Goal: Transaction & Acquisition: Purchase product/service

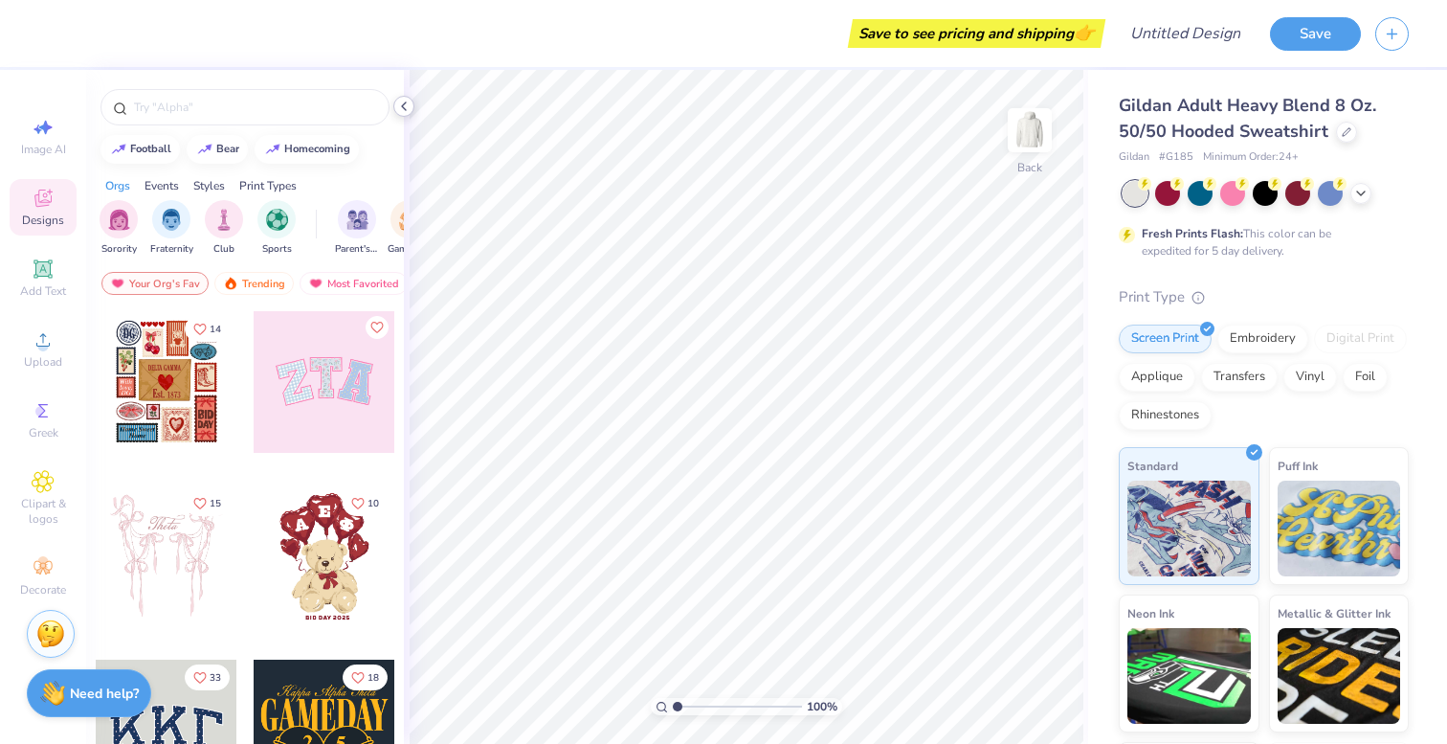
click at [410, 114] on div at bounding box center [403, 106] width 21 height 21
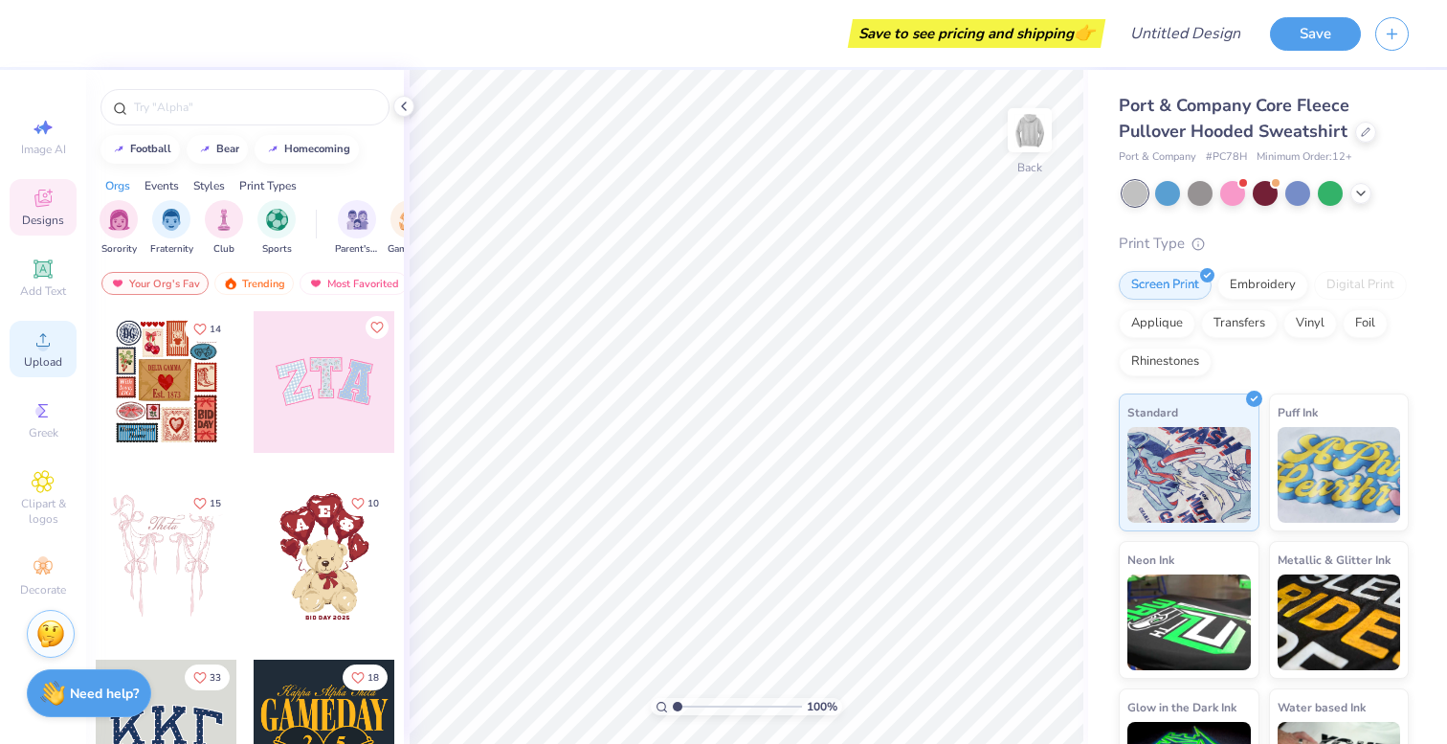
click at [33, 347] on icon at bounding box center [43, 339] width 23 height 23
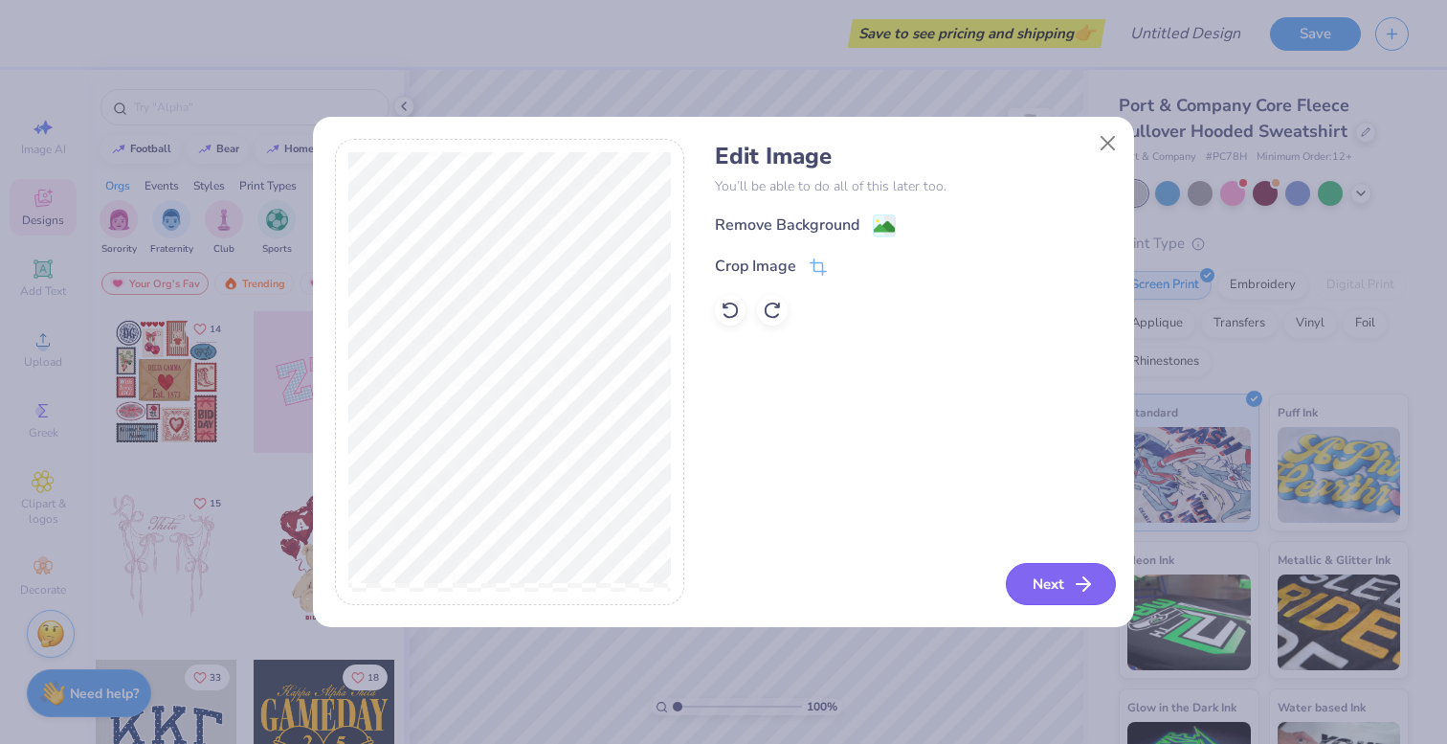
click at [1051, 590] on button "Next" at bounding box center [1061, 584] width 110 height 42
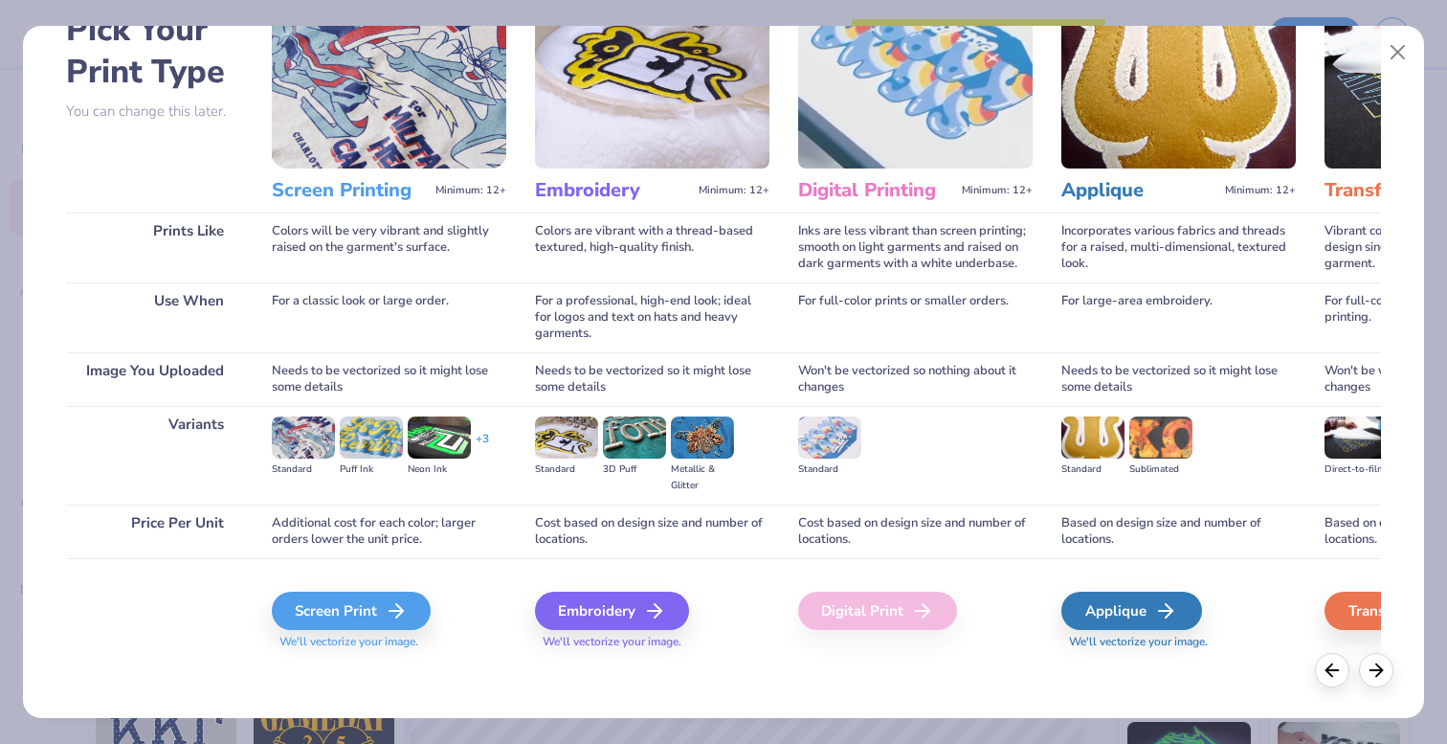
click at [633, 458] on div "3D Puff" at bounding box center [634, 455] width 63 height 78
click at [639, 614] on div "Embroidery" at bounding box center [615, 611] width 154 height 38
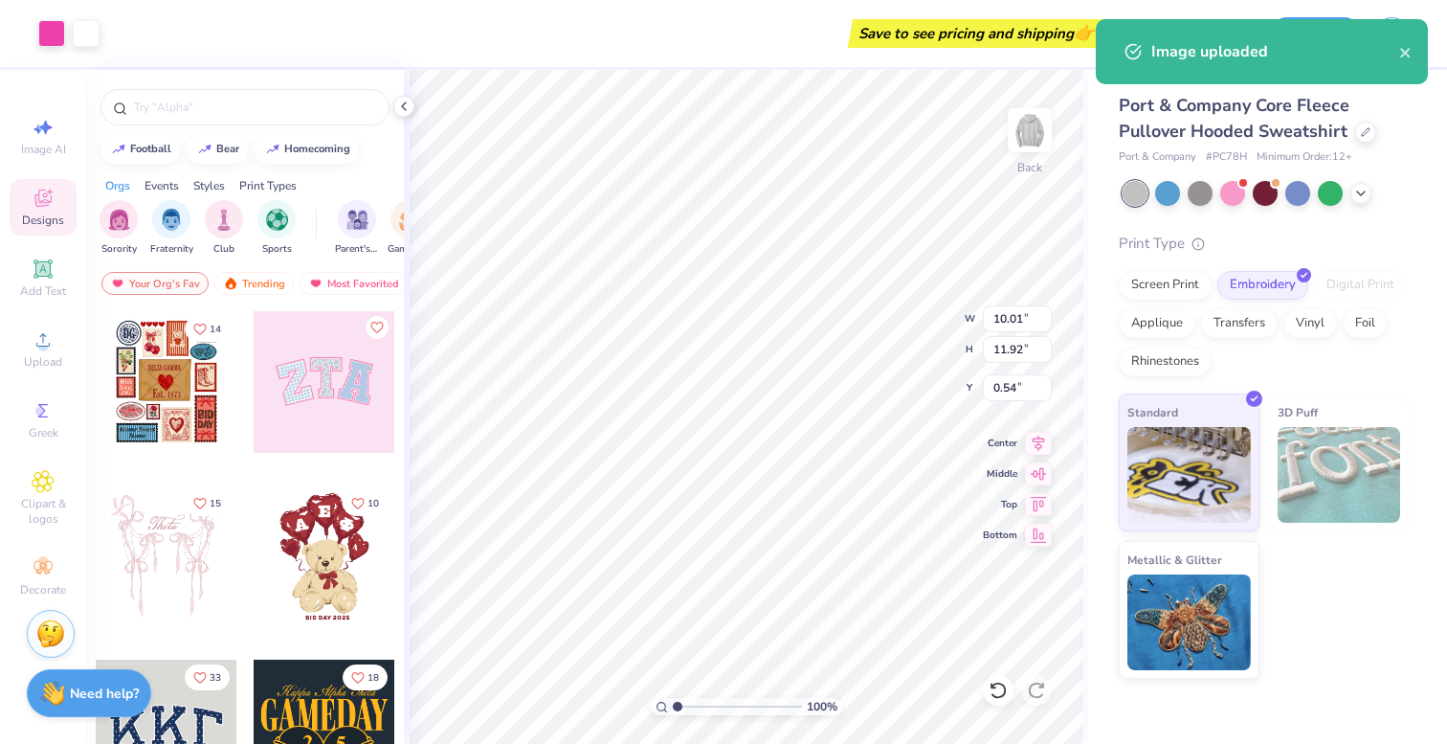
click at [1370, 454] on img at bounding box center [1339, 475] width 123 height 96
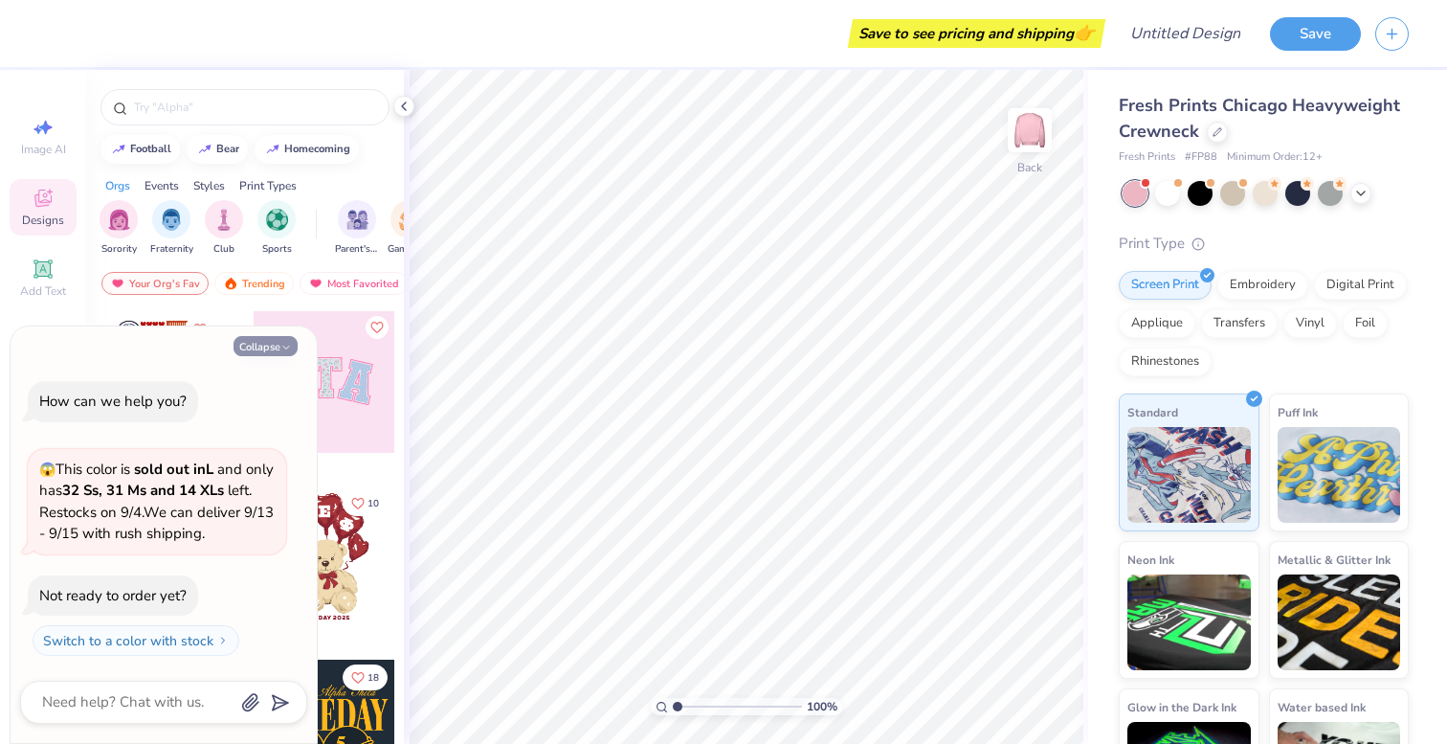
click at [275, 347] on button "Collapse" at bounding box center [266, 346] width 64 height 20
type textarea "x"
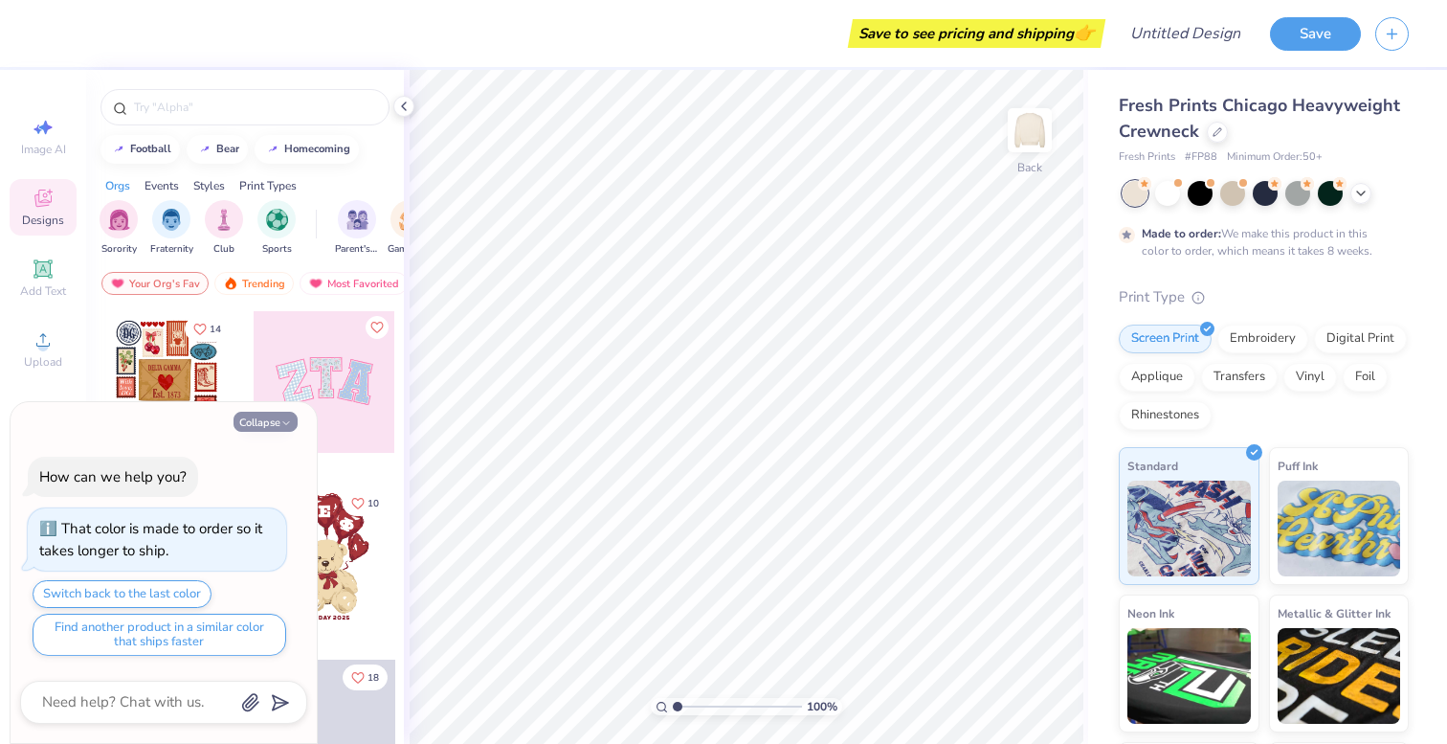
click at [274, 419] on button "Collapse" at bounding box center [266, 422] width 64 height 20
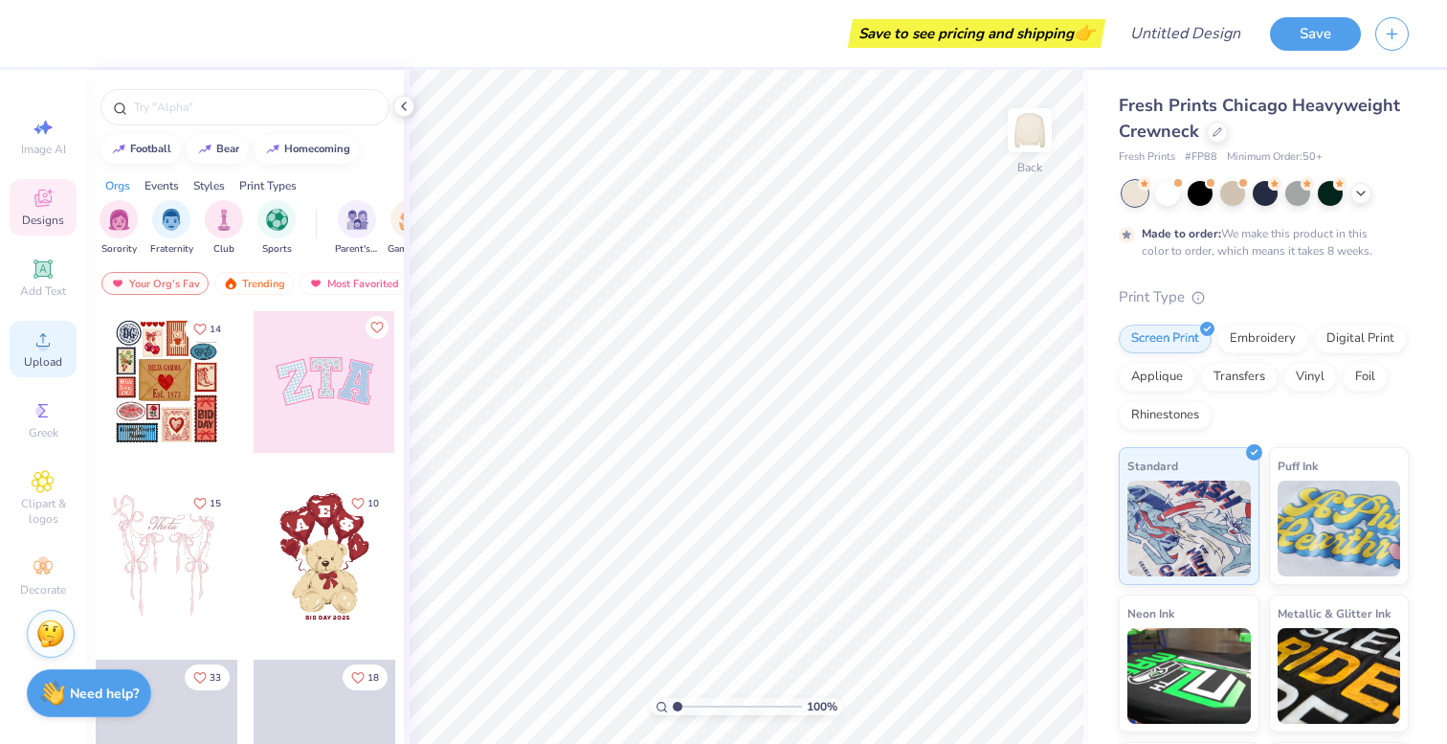
click at [33, 350] on icon at bounding box center [43, 339] width 23 height 23
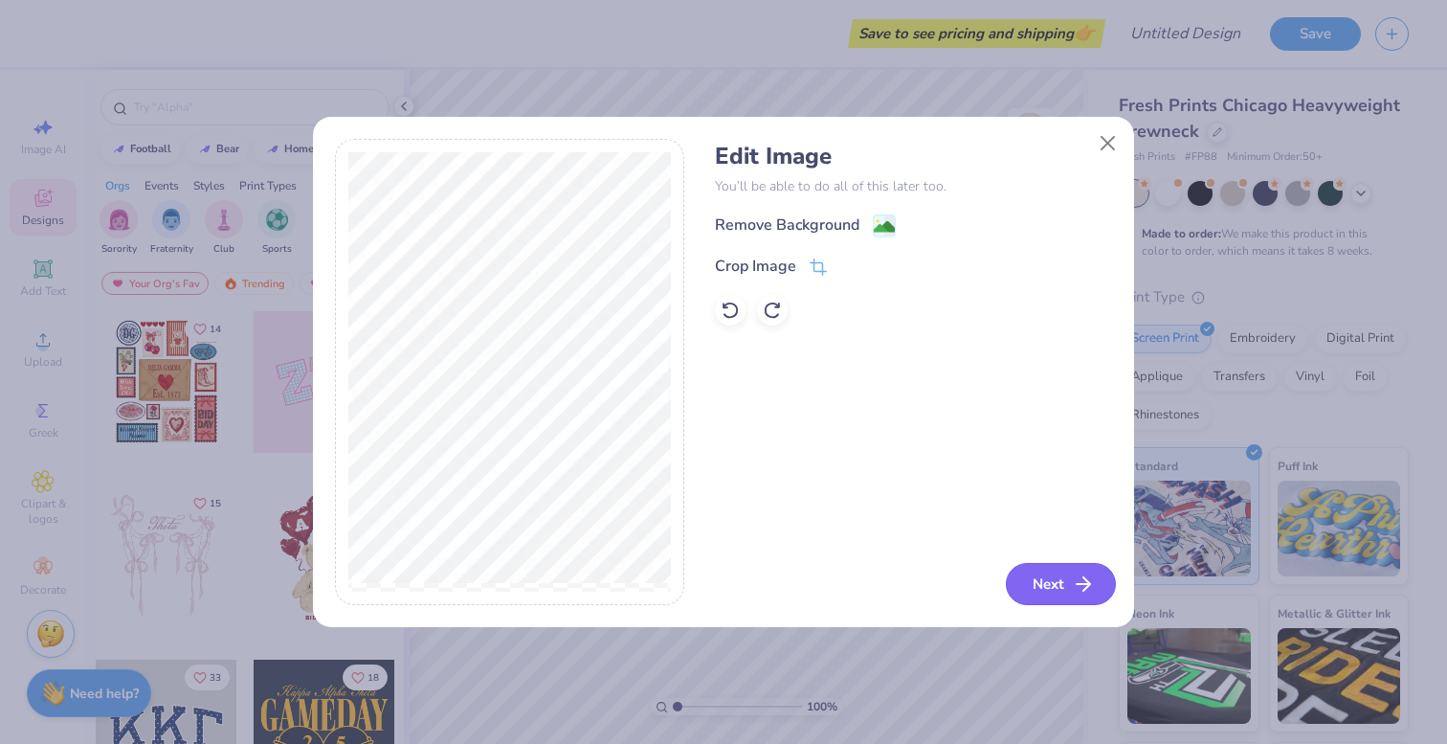
click at [1061, 576] on button "Next" at bounding box center [1061, 584] width 110 height 42
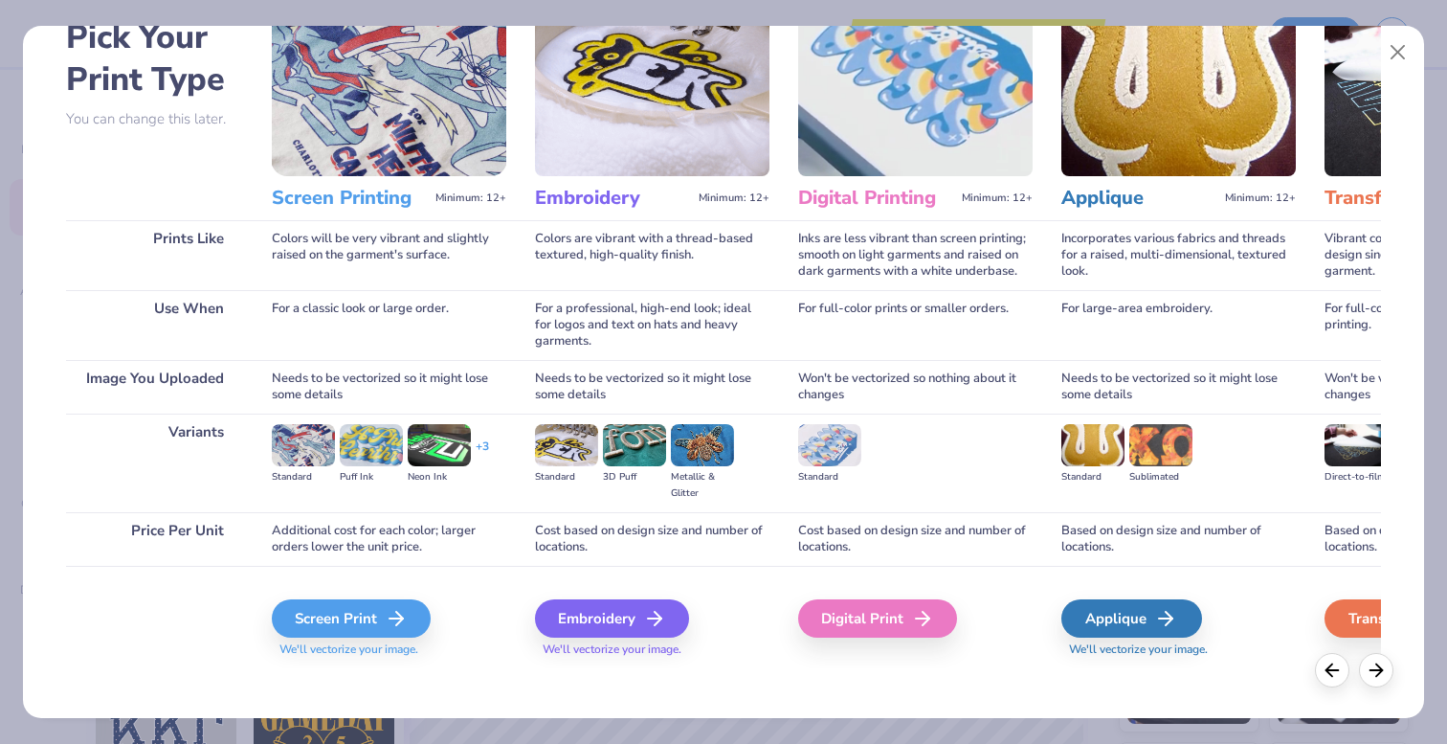
scroll to position [111, 0]
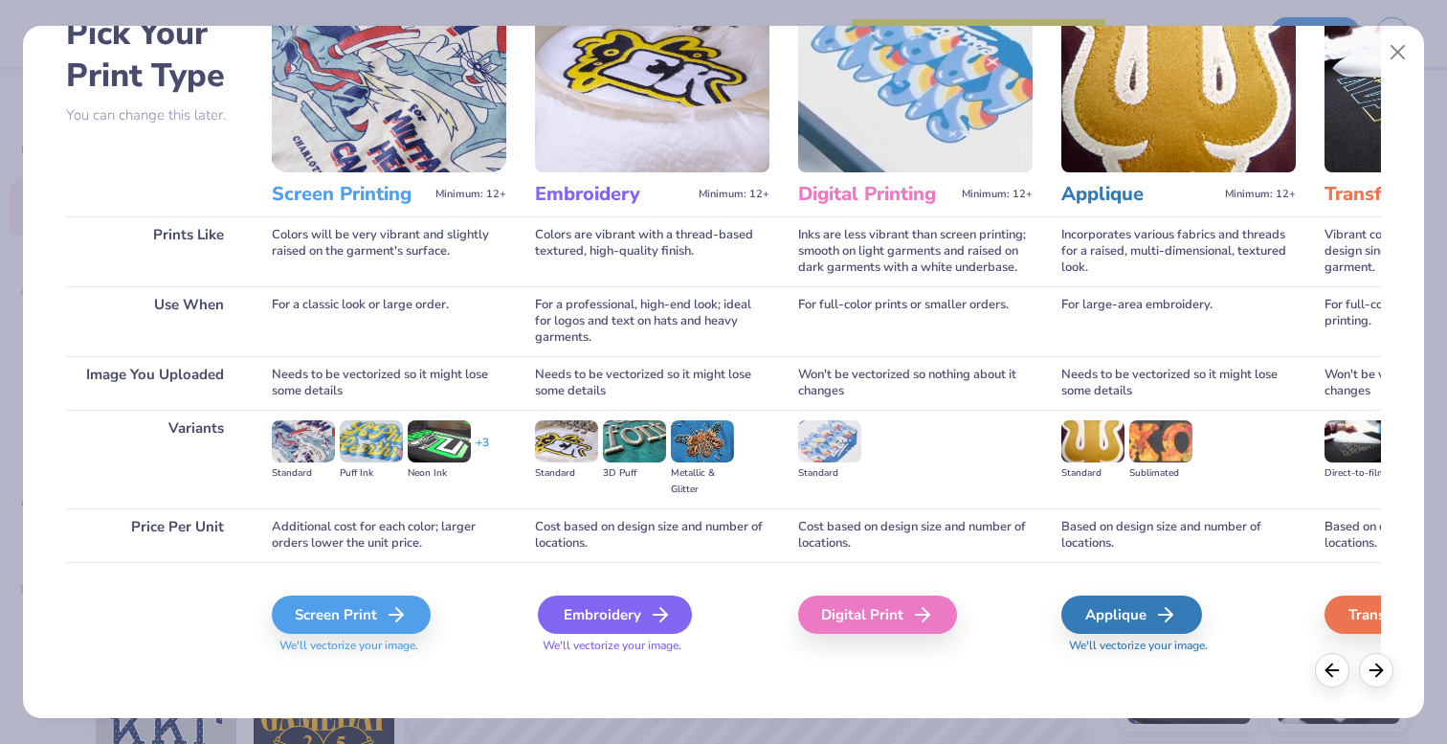
click at [613, 617] on div "Embroidery" at bounding box center [615, 614] width 154 height 38
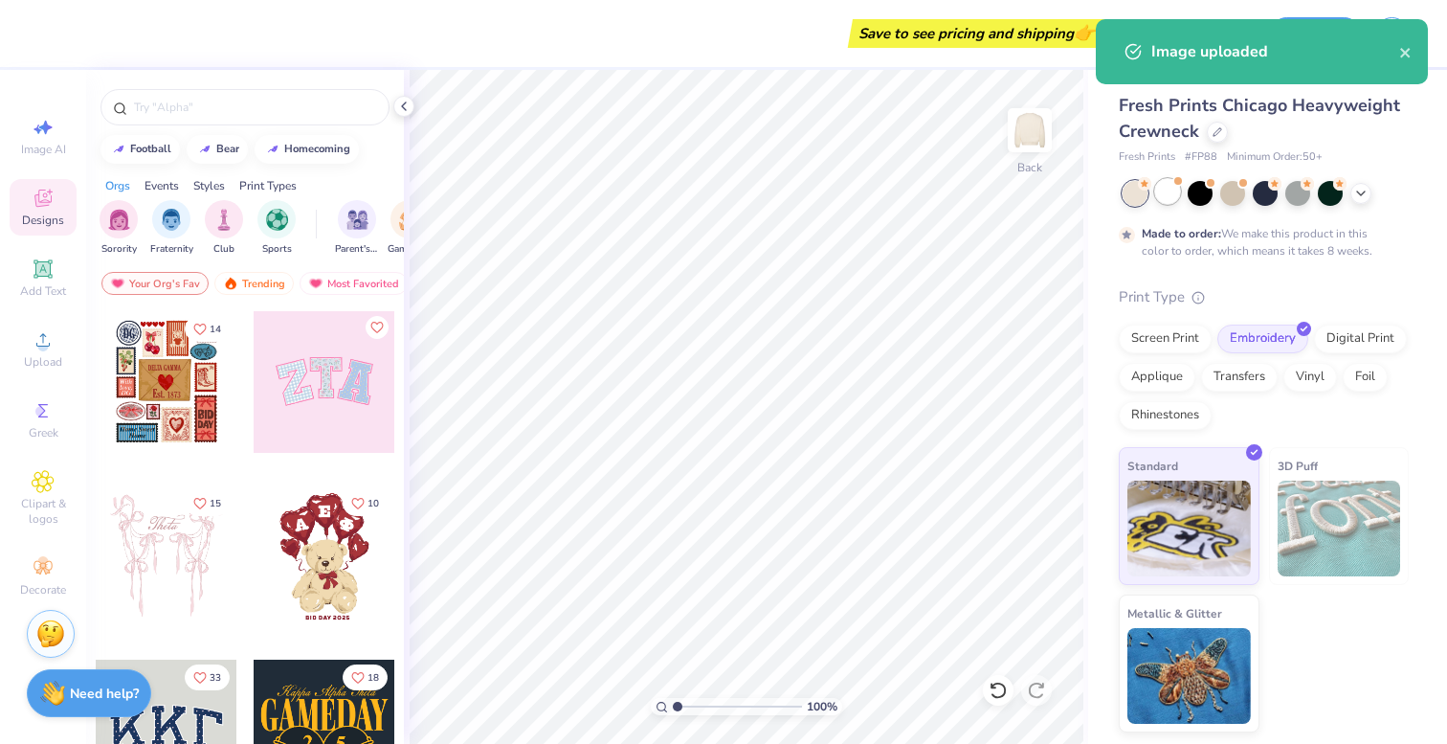
click at [1175, 196] on div at bounding box center [1167, 191] width 25 height 25
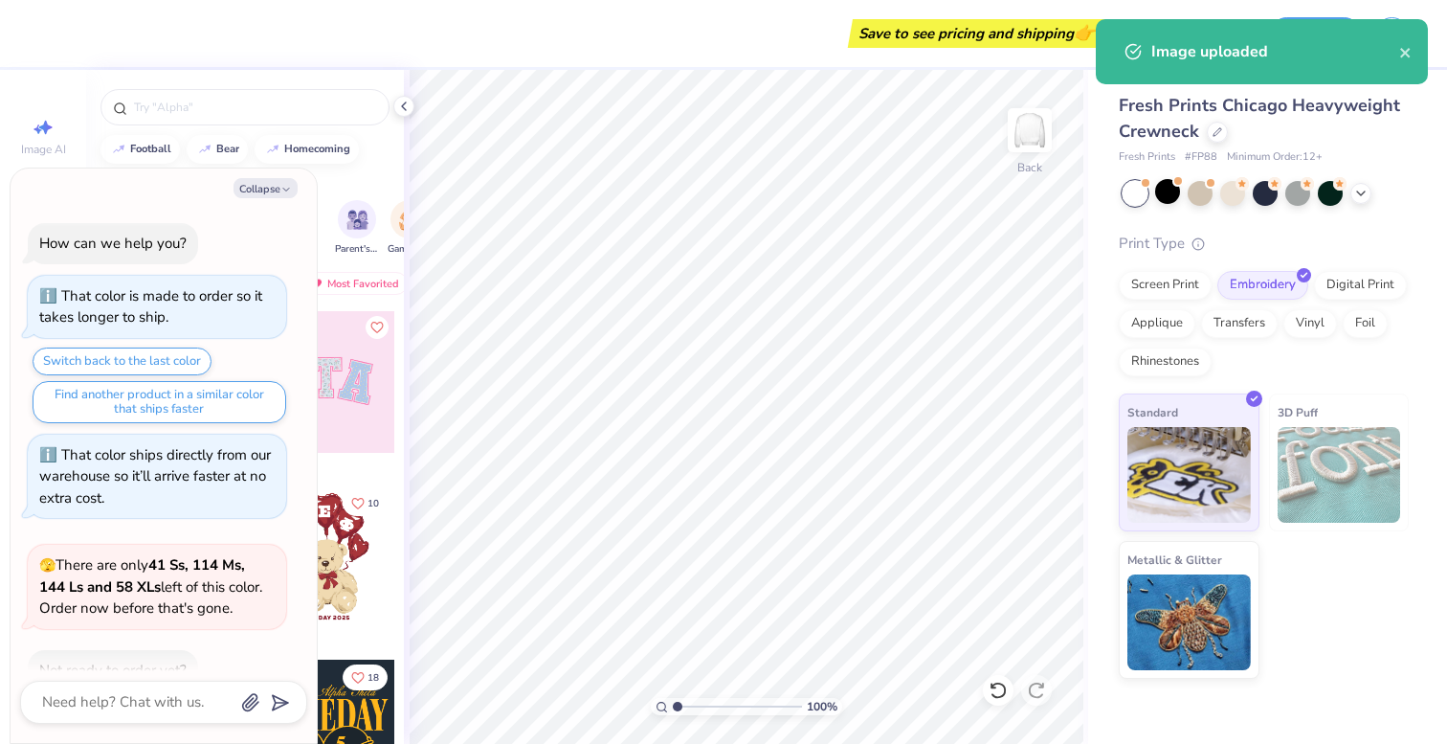
scroll to position [287, 0]
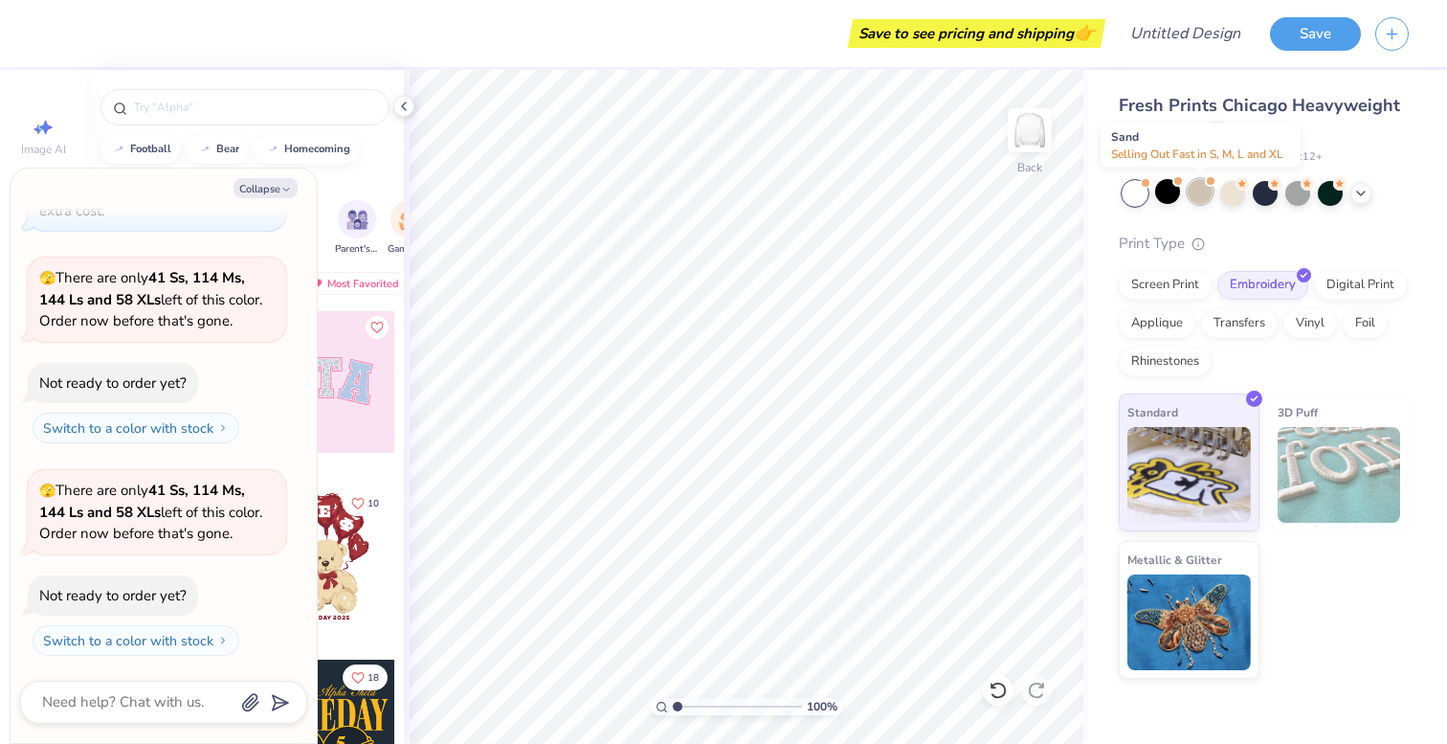
click at [1212, 192] on div at bounding box center [1200, 191] width 25 height 25
click at [1228, 194] on div at bounding box center [1232, 191] width 25 height 25
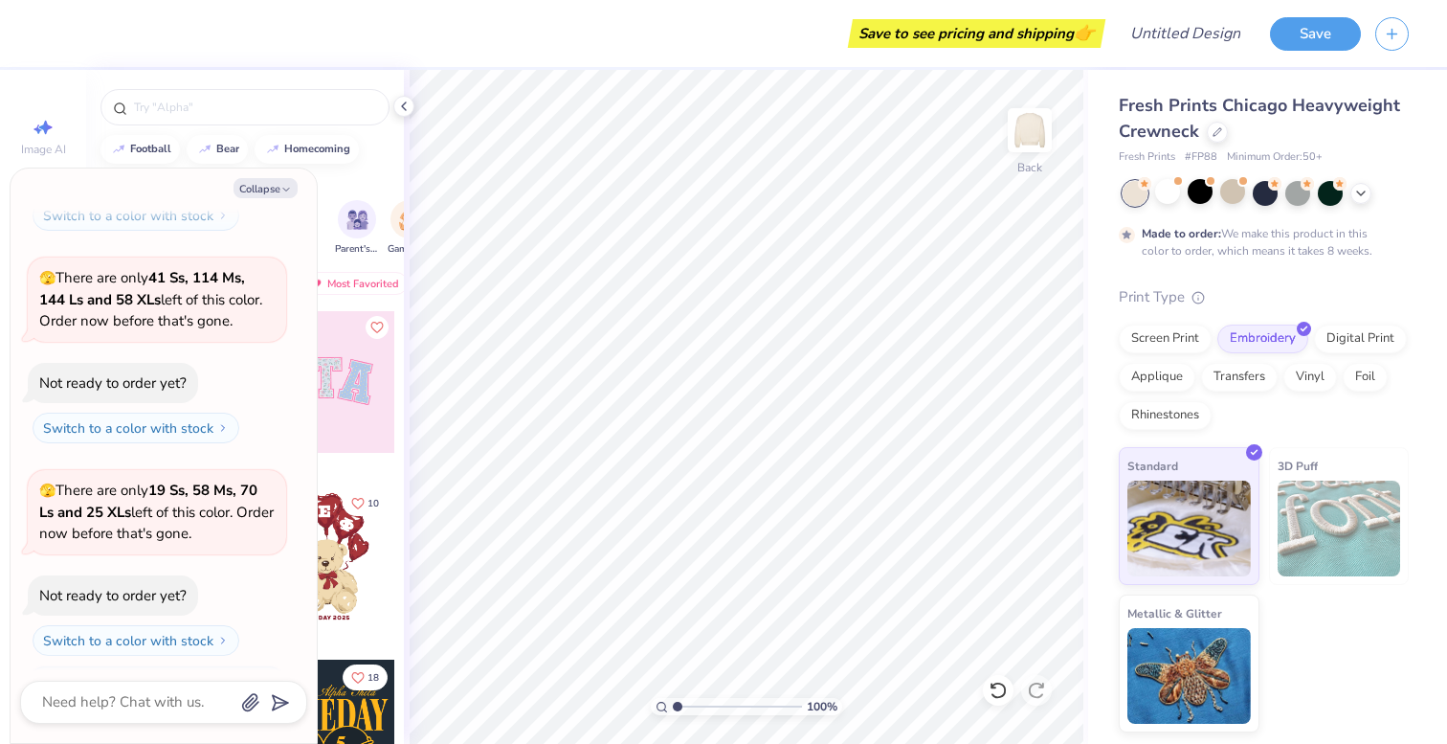
scroll to position [659, 0]
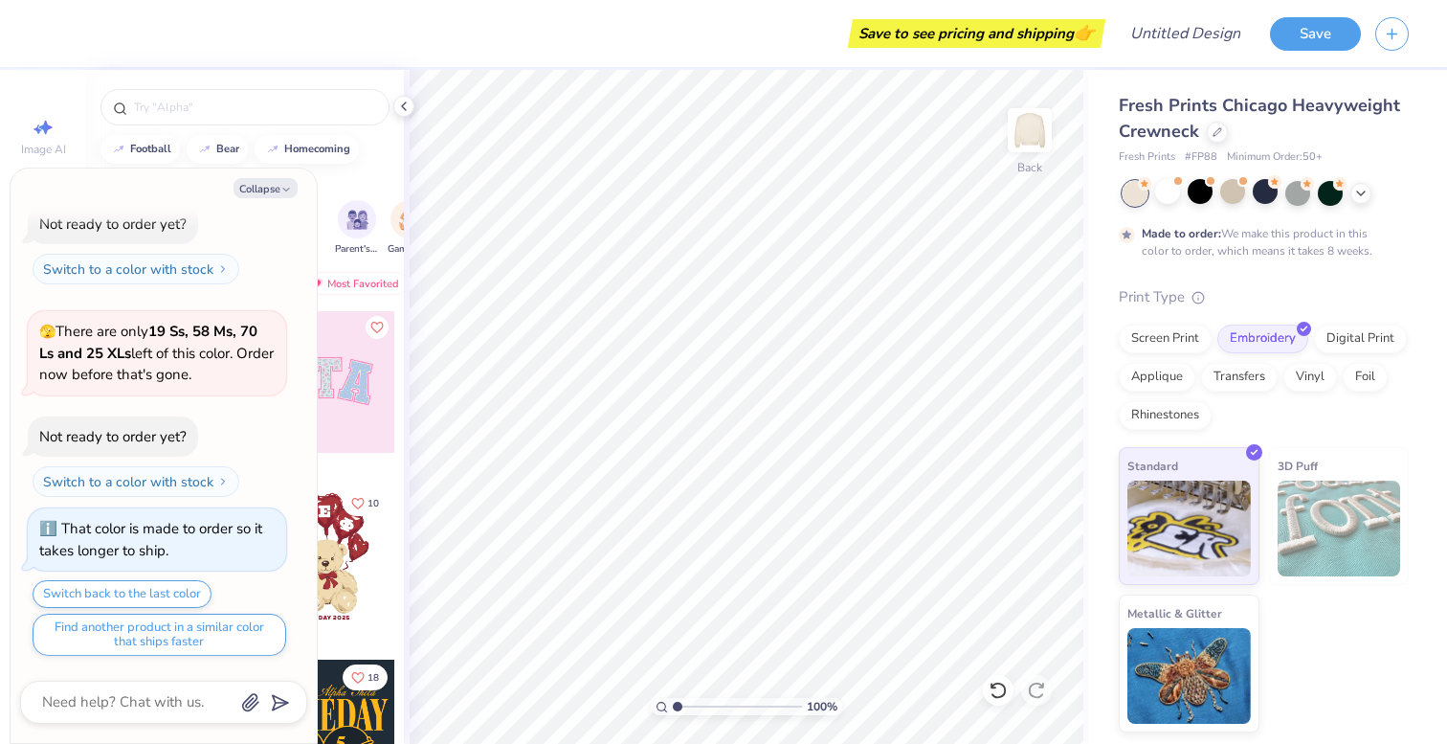
click at [1276, 201] on div at bounding box center [1265, 191] width 25 height 25
click at [1293, 200] on div at bounding box center [1297, 191] width 25 height 25
click at [1289, 200] on div at bounding box center [1297, 191] width 25 height 25
click at [1361, 186] on icon at bounding box center [1360, 191] width 15 height 15
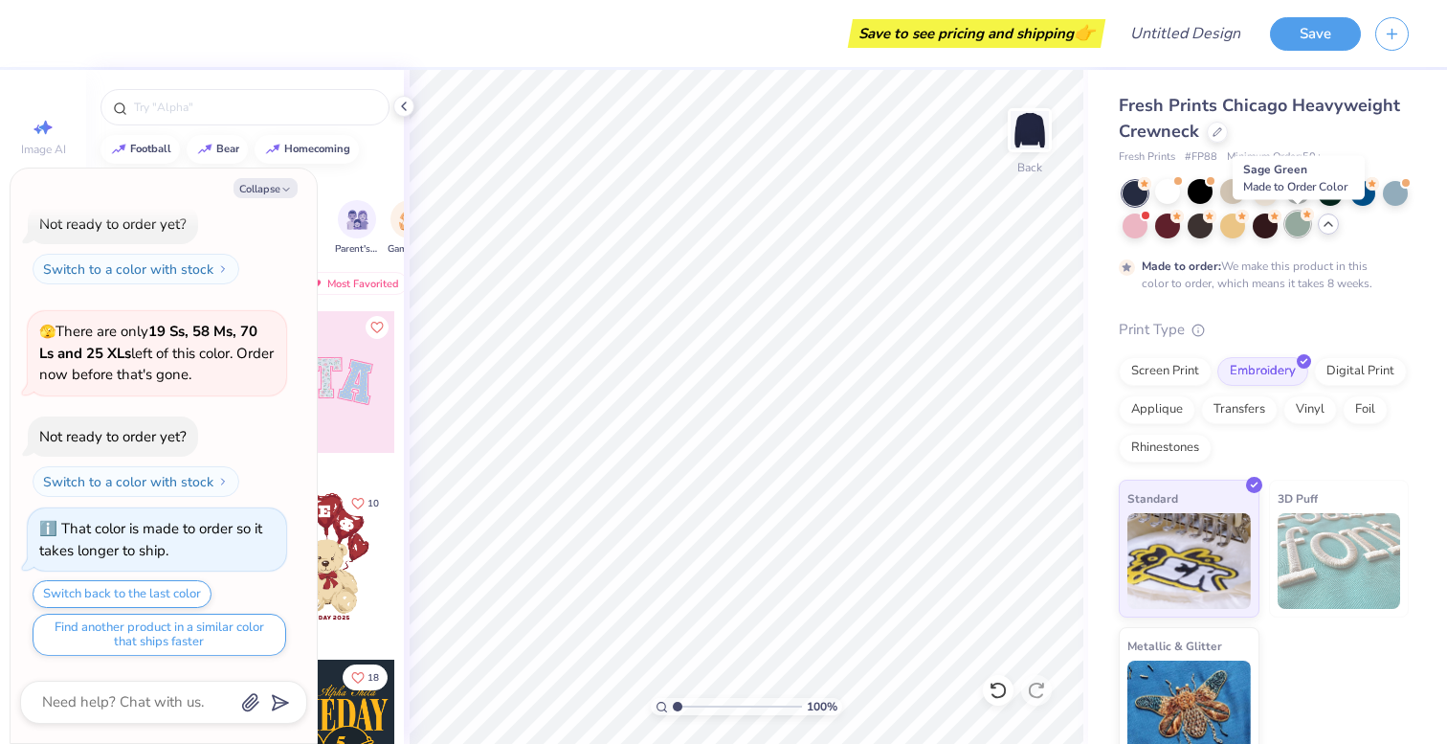
click at [1295, 223] on div at bounding box center [1297, 224] width 25 height 25
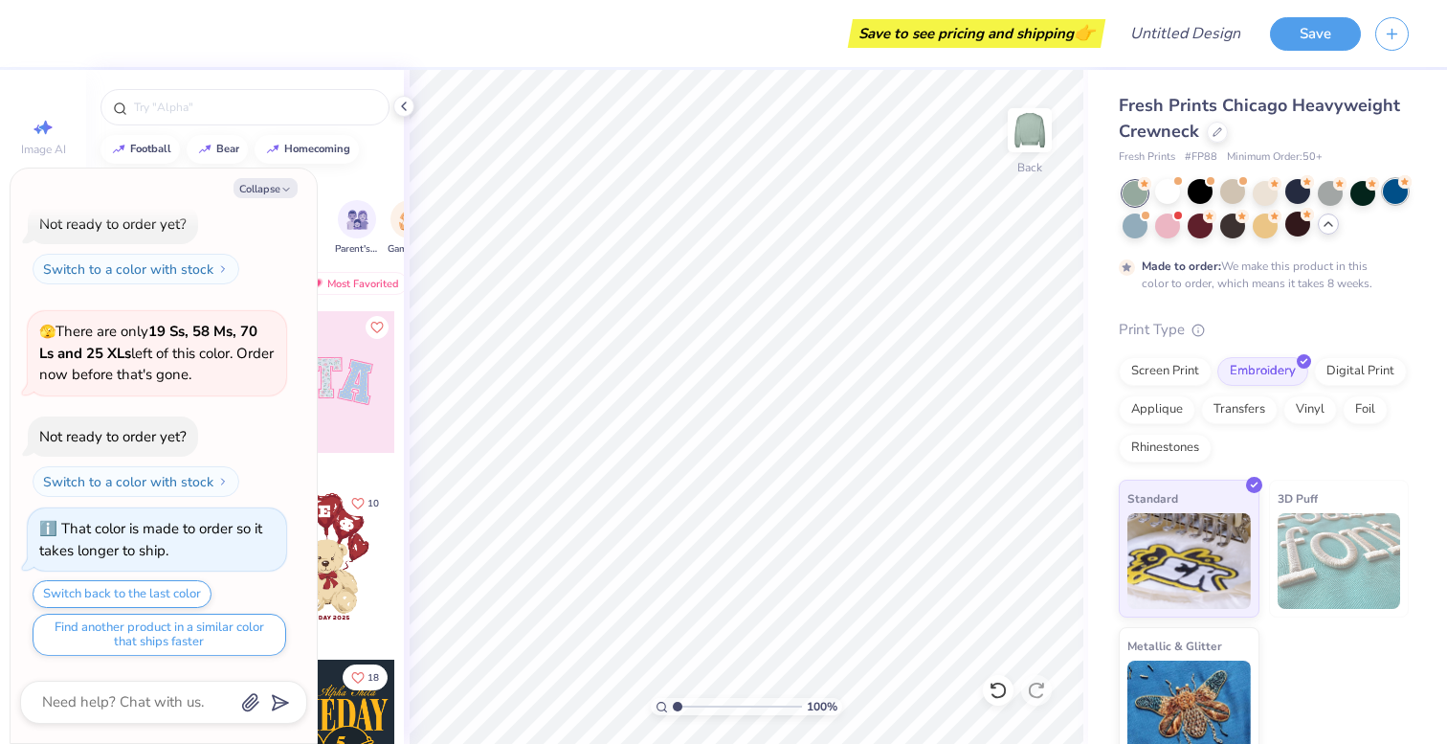
click at [1392, 200] on div at bounding box center [1395, 191] width 25 height 25
click at [1133, 218] on div at bounding box center [1135, 224] width 25 height 25
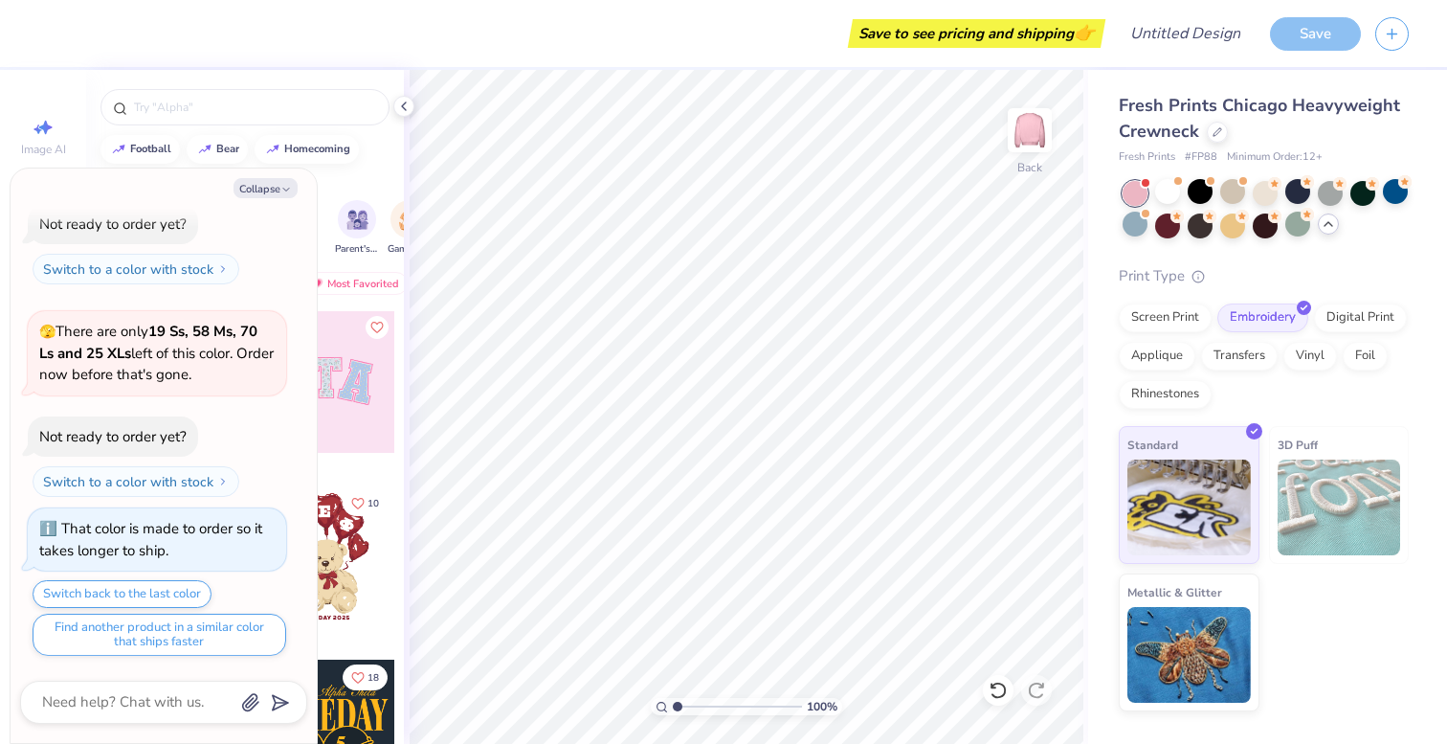
scroll to position [988, 0]
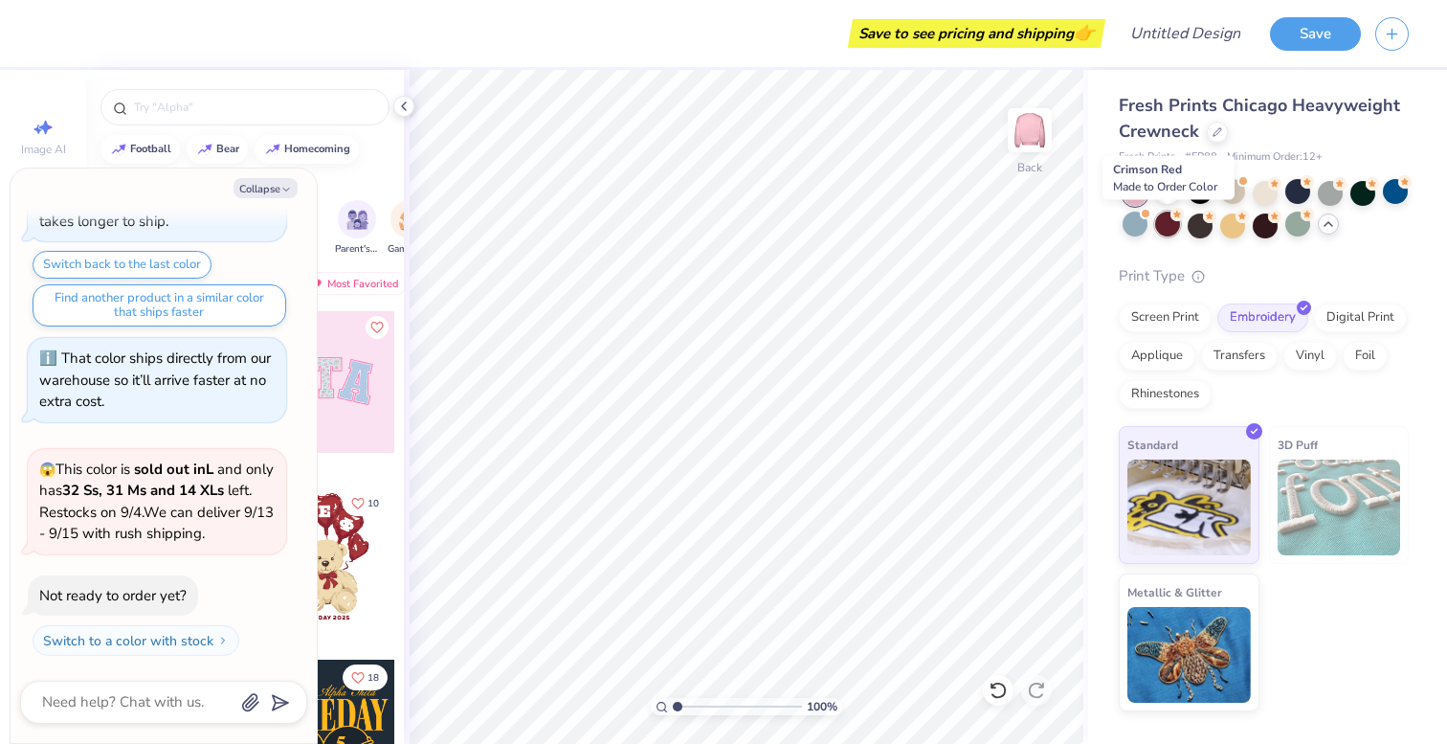
click at [1168, 221] on div at bounding box center [1167, 224] width 25 height 25
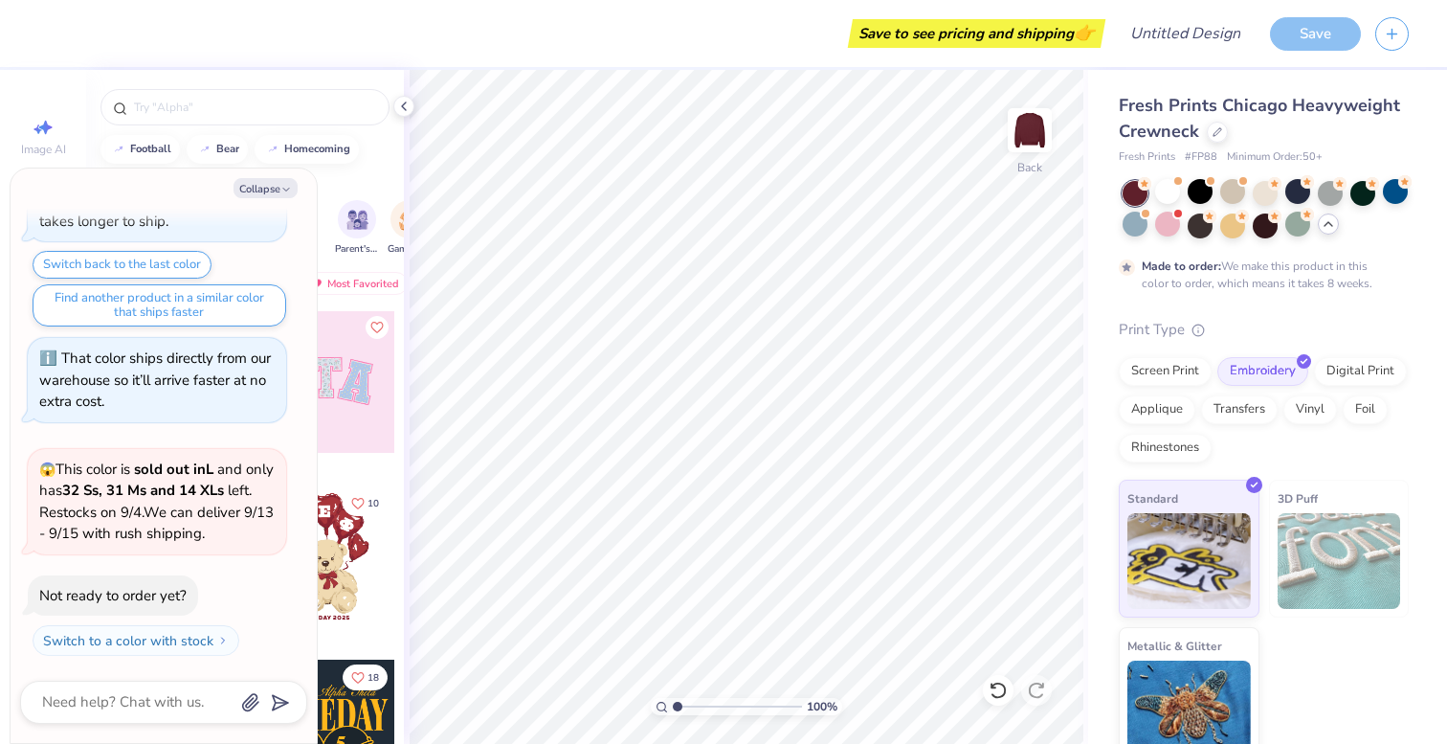
scroll to position [1147, 0]
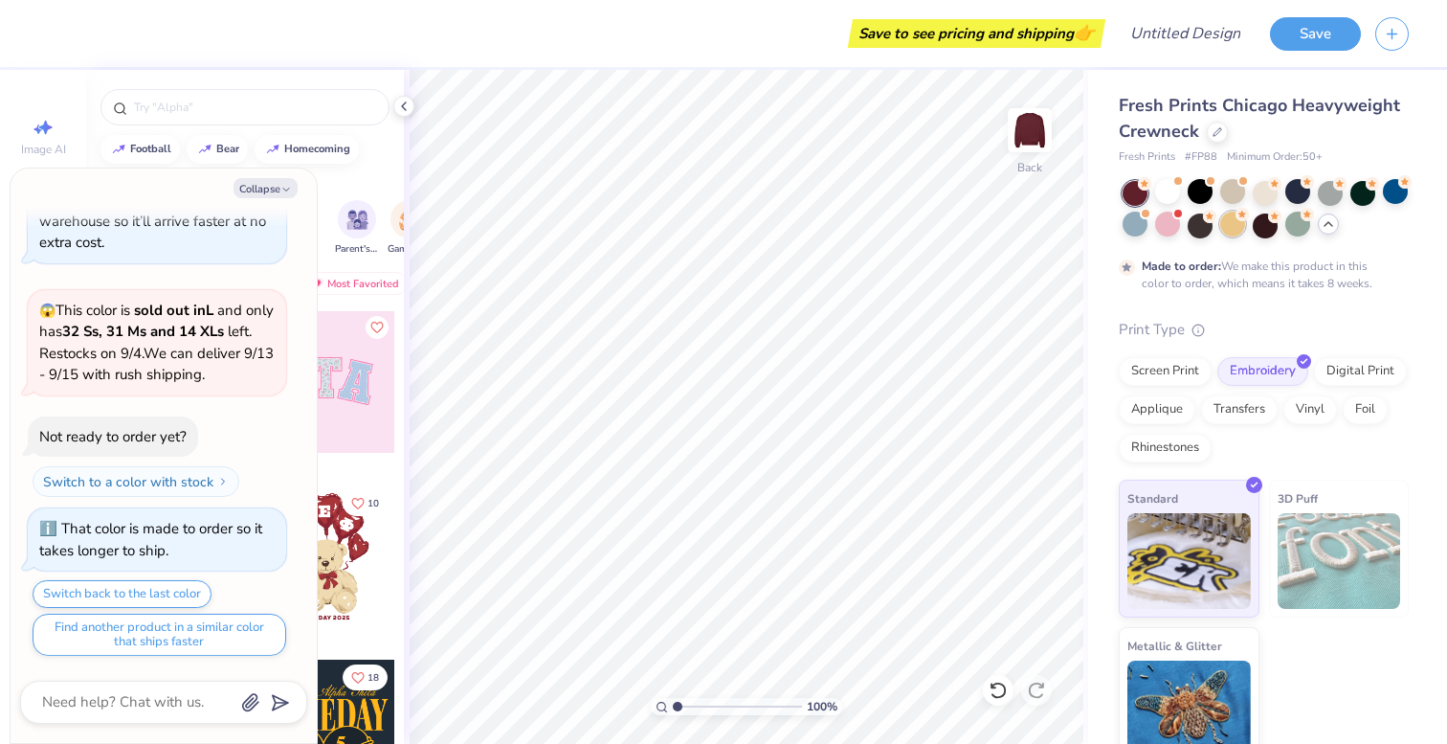
click at [1220, 226] on div at bounding box center [1232, 224] width 25 height 25
click at [1207, 227] on div at bounding box center [1200, 224] width 25 height 25
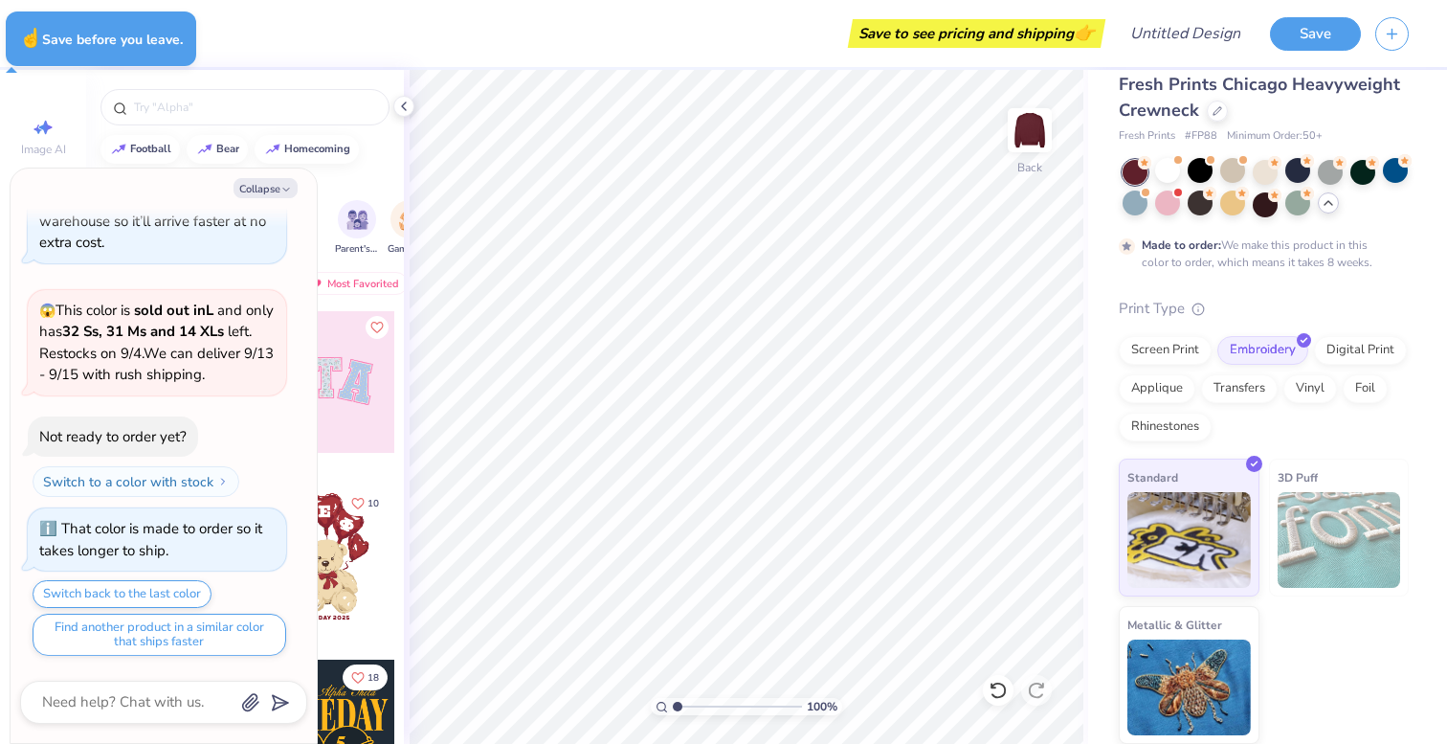
type textarea "x"
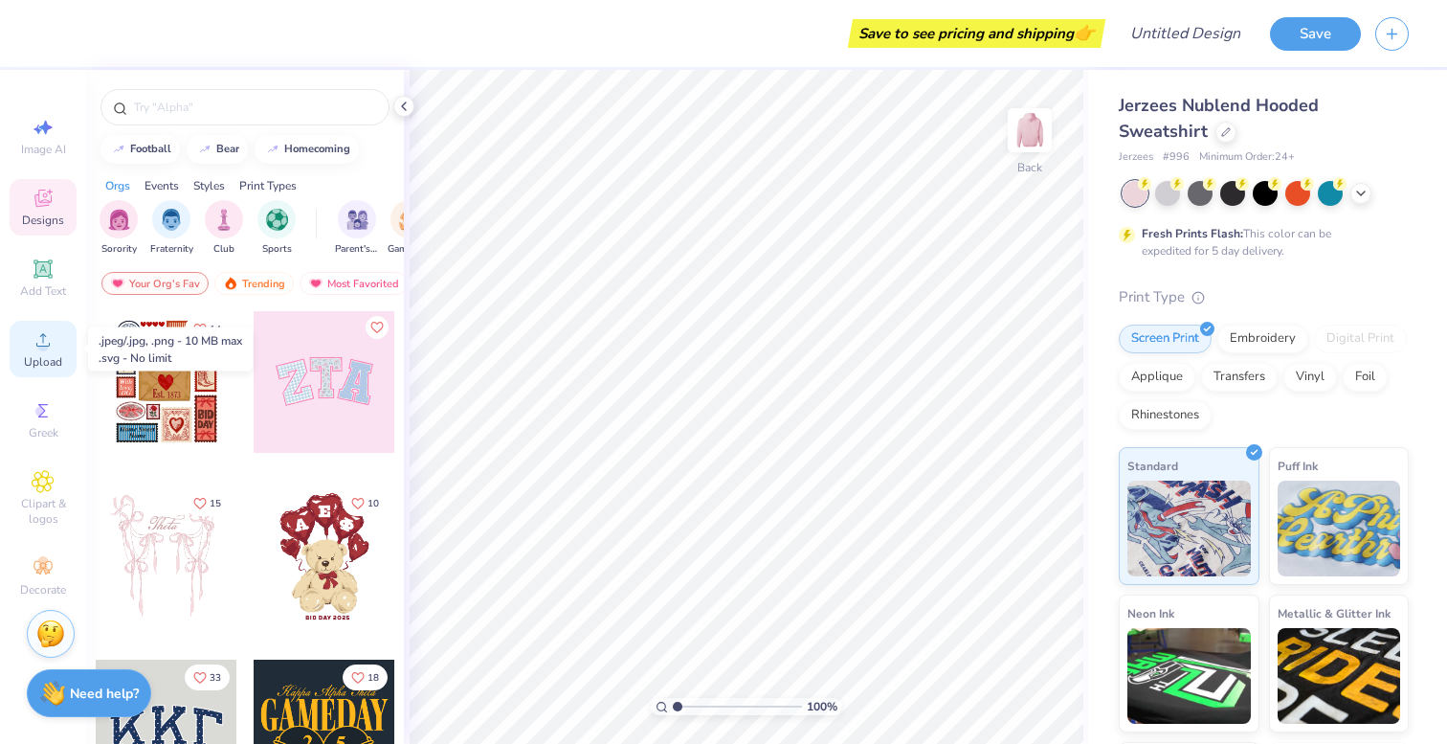
click at [45, 354] on span "Upload" at bounding box center [43, 361] width 38 height 15
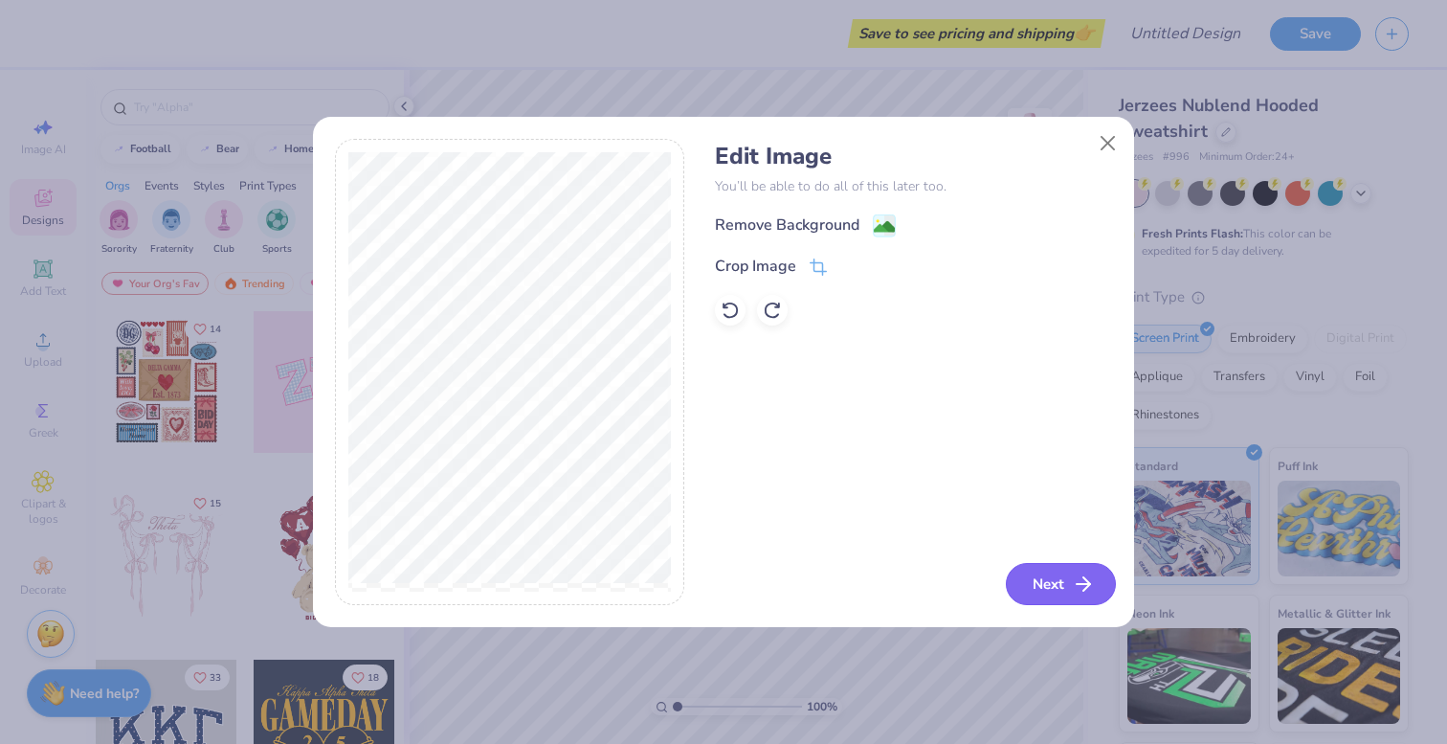
click at [1034, 580] on button "Next" at bounding box center [1061, 584] width 110 height 42
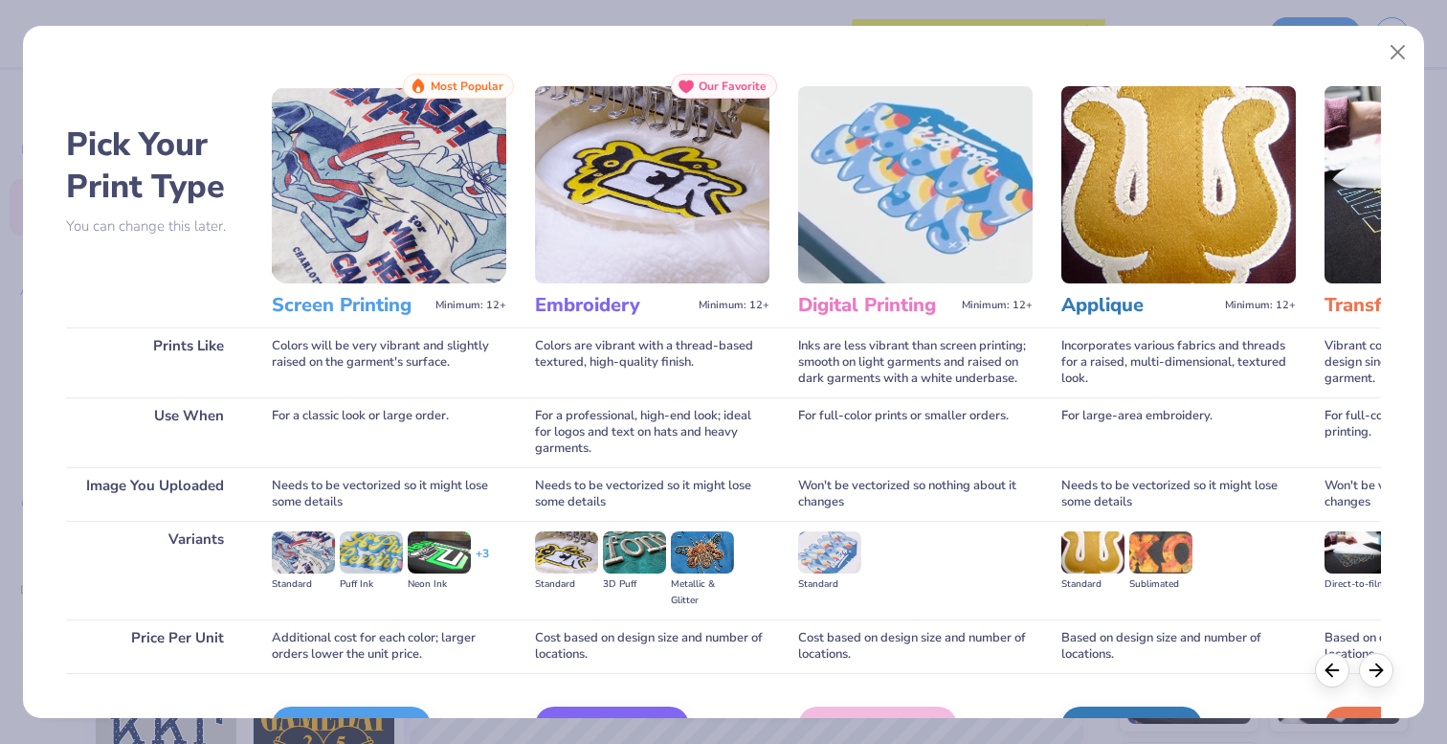
scroll to position [115, 0]
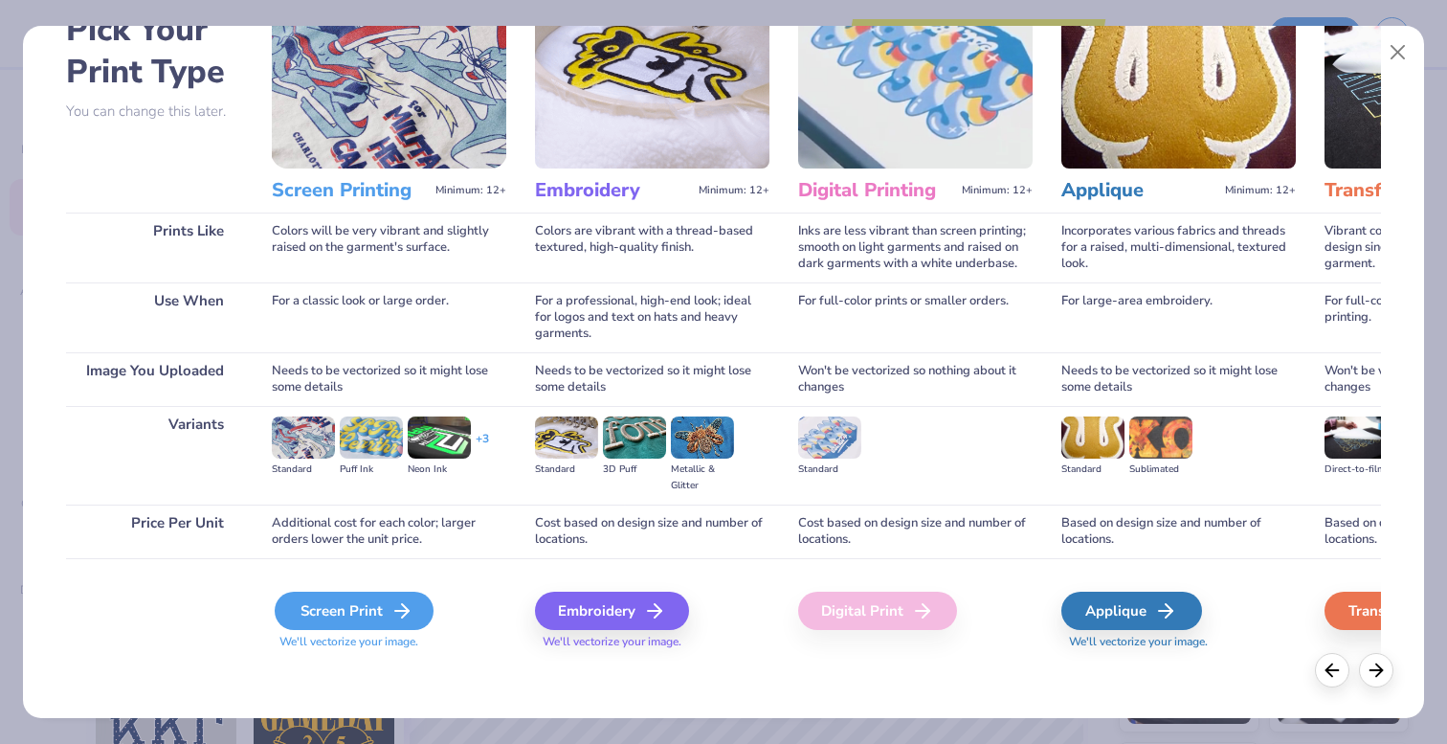
click at [346, 597] on div "Screen Print" at bounding box center [354, 611] width 159 height 38
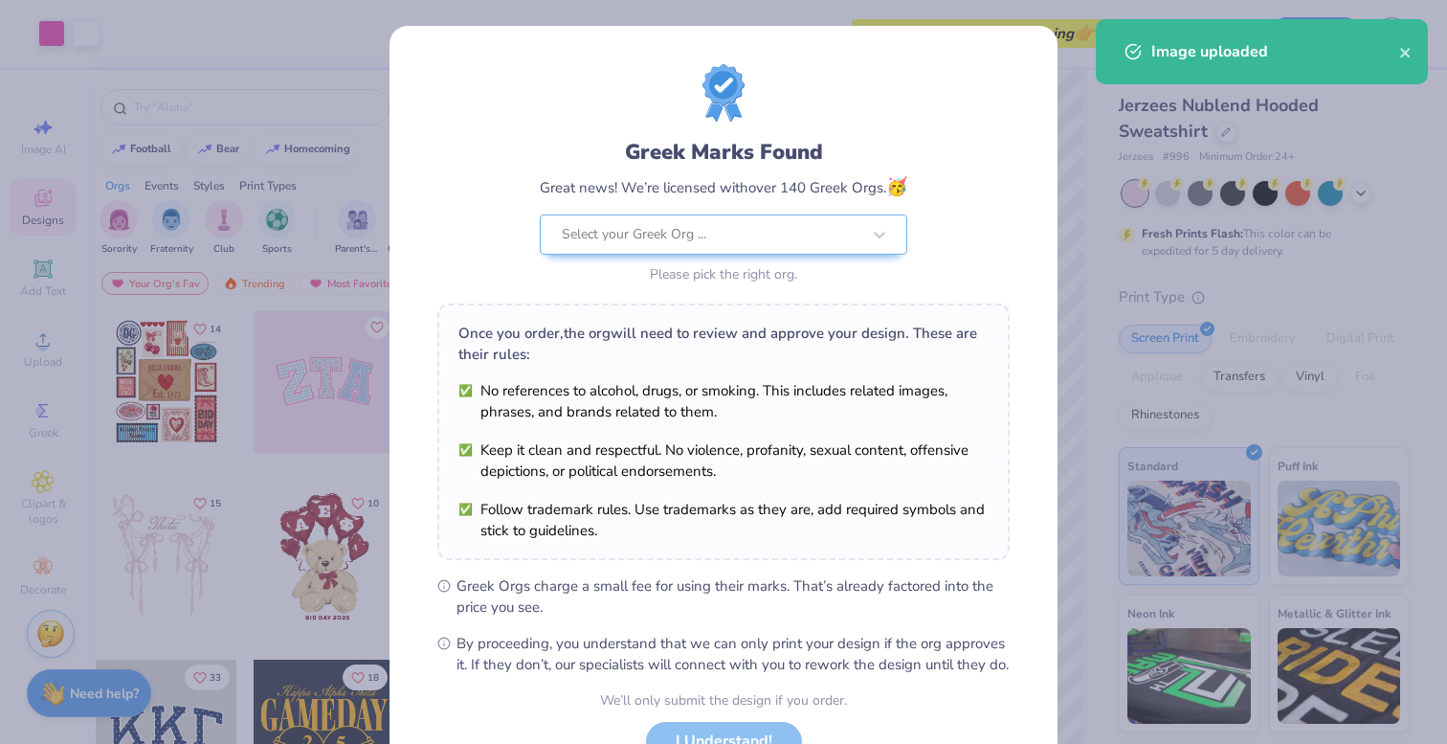
click at [822, 411] on body "Art colors Save to see pricing and shipping 👉 Design Title Save Image AI Design…" at bounding box center [723, 372] width 1447 height 744
type input "10.16"
type input "11.35"
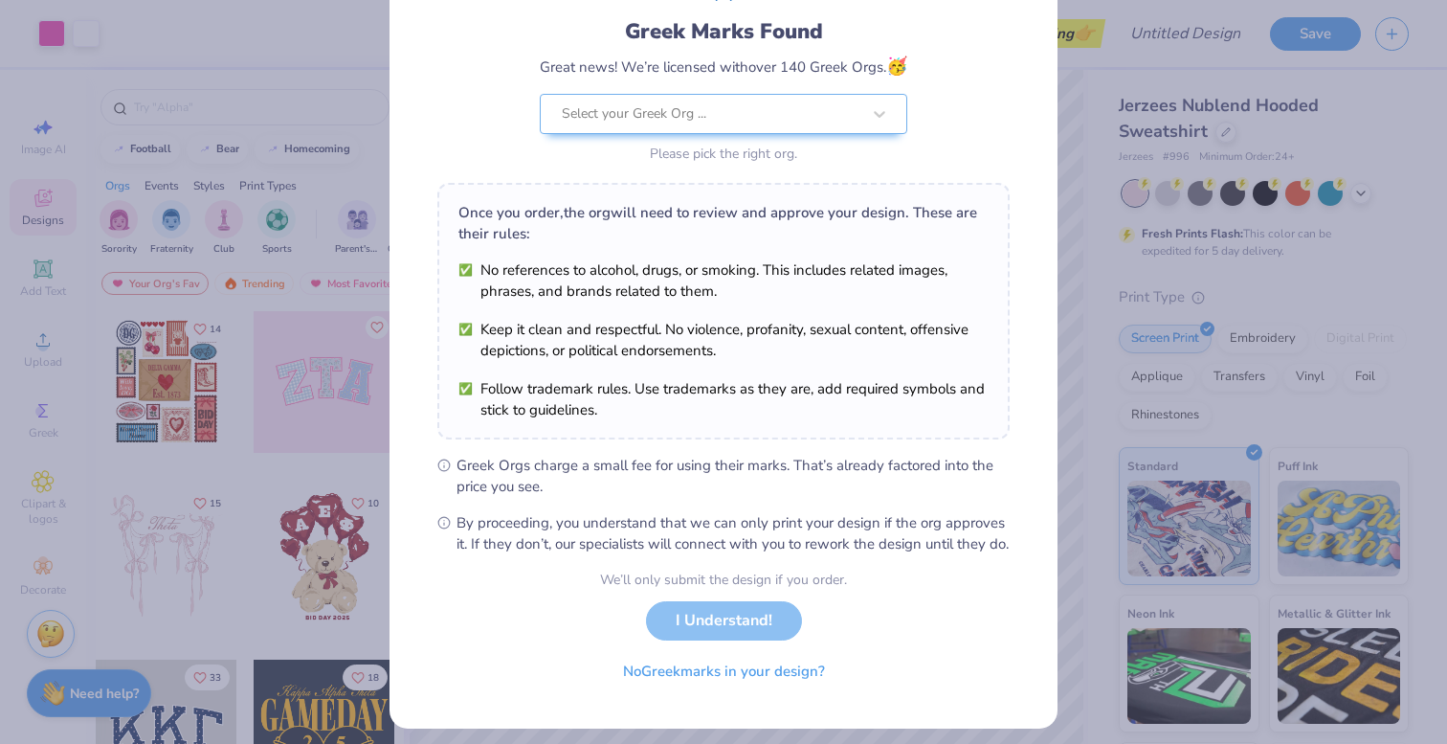
scroll to position [152, 0]
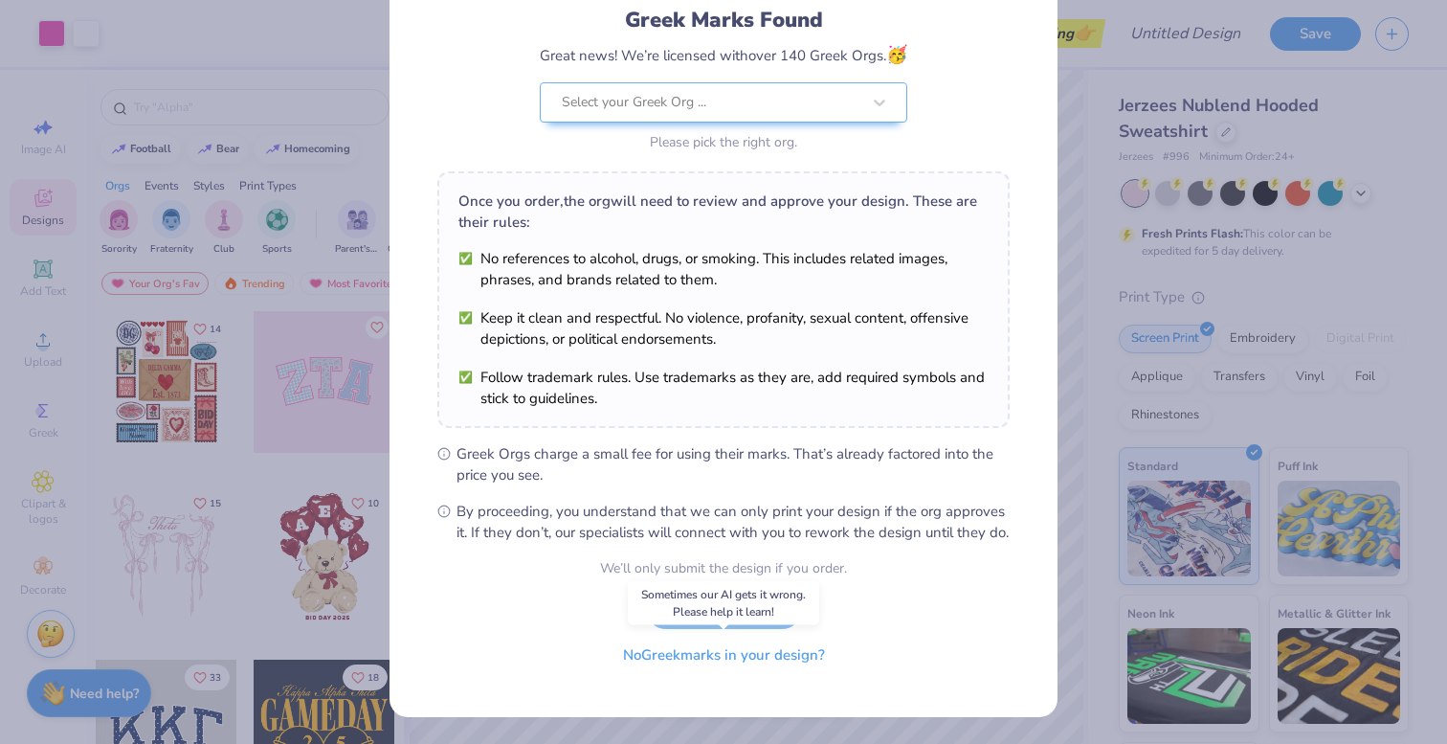
click at [782, 660] on button "No Greek marks in your design?" at bounding box center [724, 655] width 235 height 39
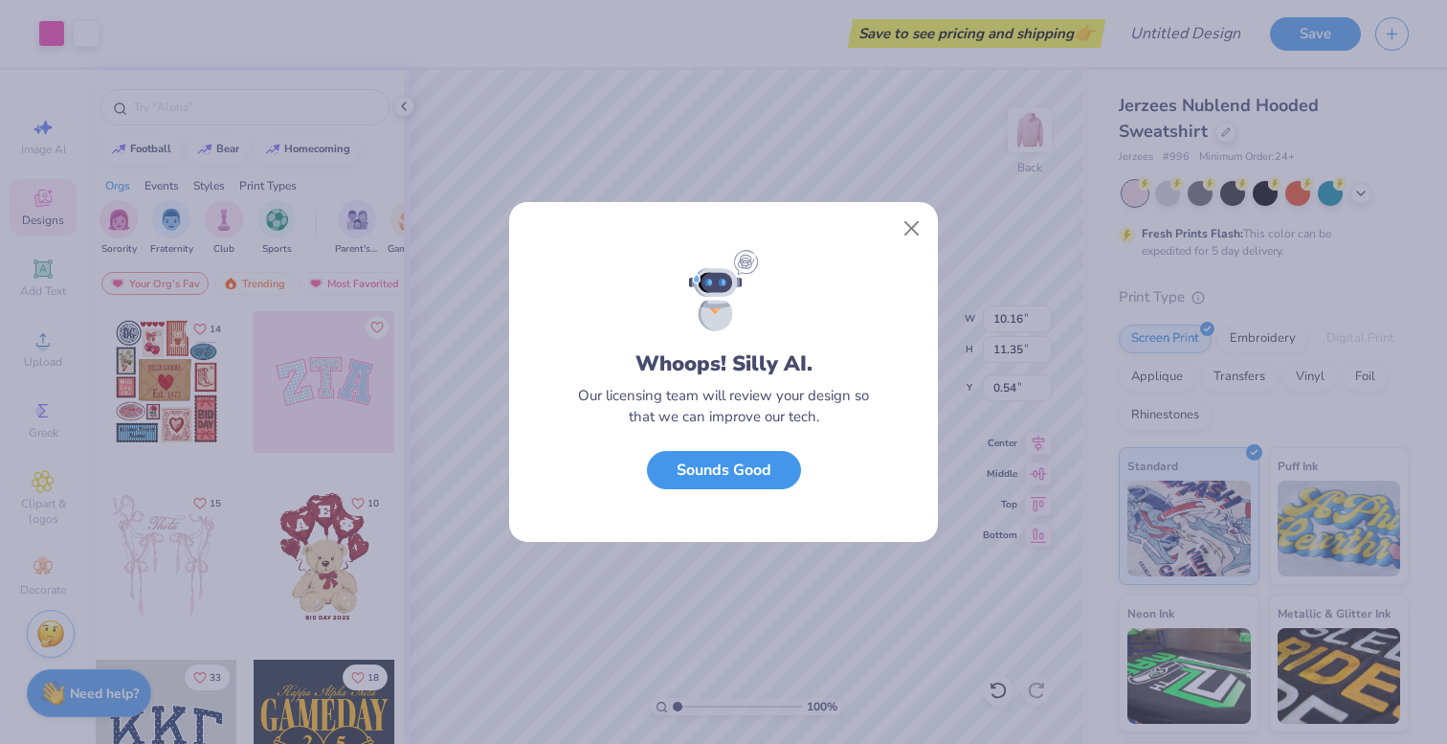
click at [779, 478] on button "Sounds Good" at bounding box center [724, 470] width 154 height 39
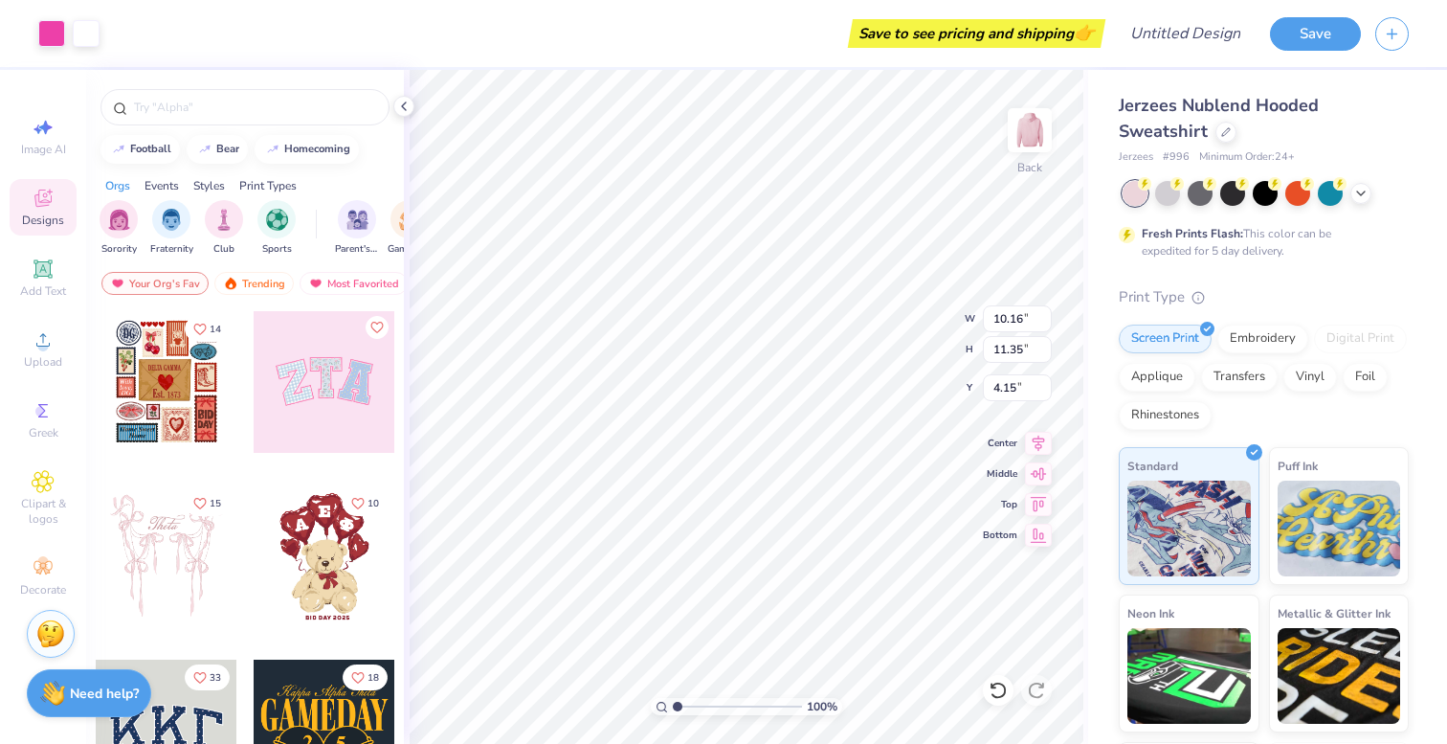
type input "4.15"
type input "11.46"
type input "12.80"
type input "2.70"
type input "10.81"
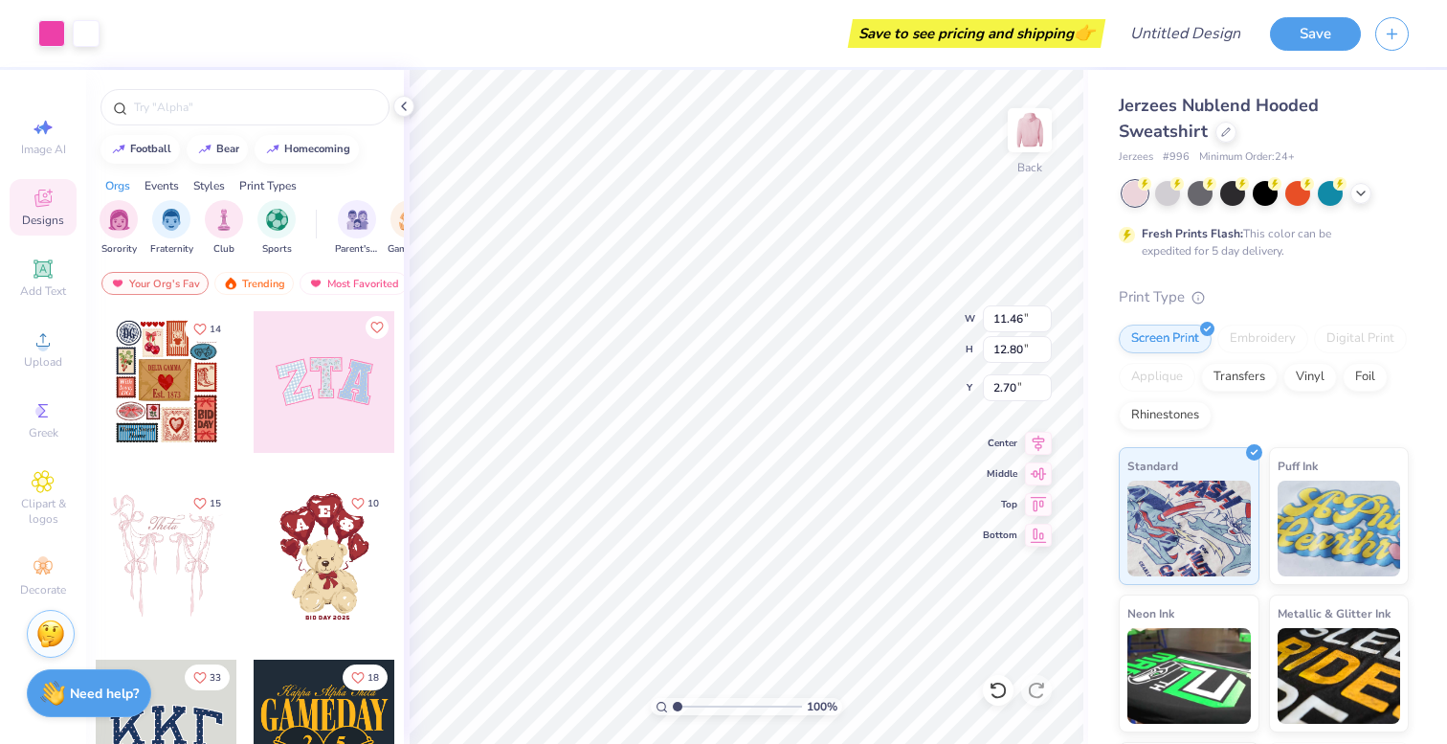
type input "12.07"
type input "3.00"
click at [1307, 263] on div "Jerzees Nublend Hooded Sweatshirt Jerzees # 996 Minimum Order: 24 + Fresh Print…" at bounding box center [1264, 486] width 290 height 787
click at [1307, 569] on img at bounding box center [1339, 526] width 123 height 96
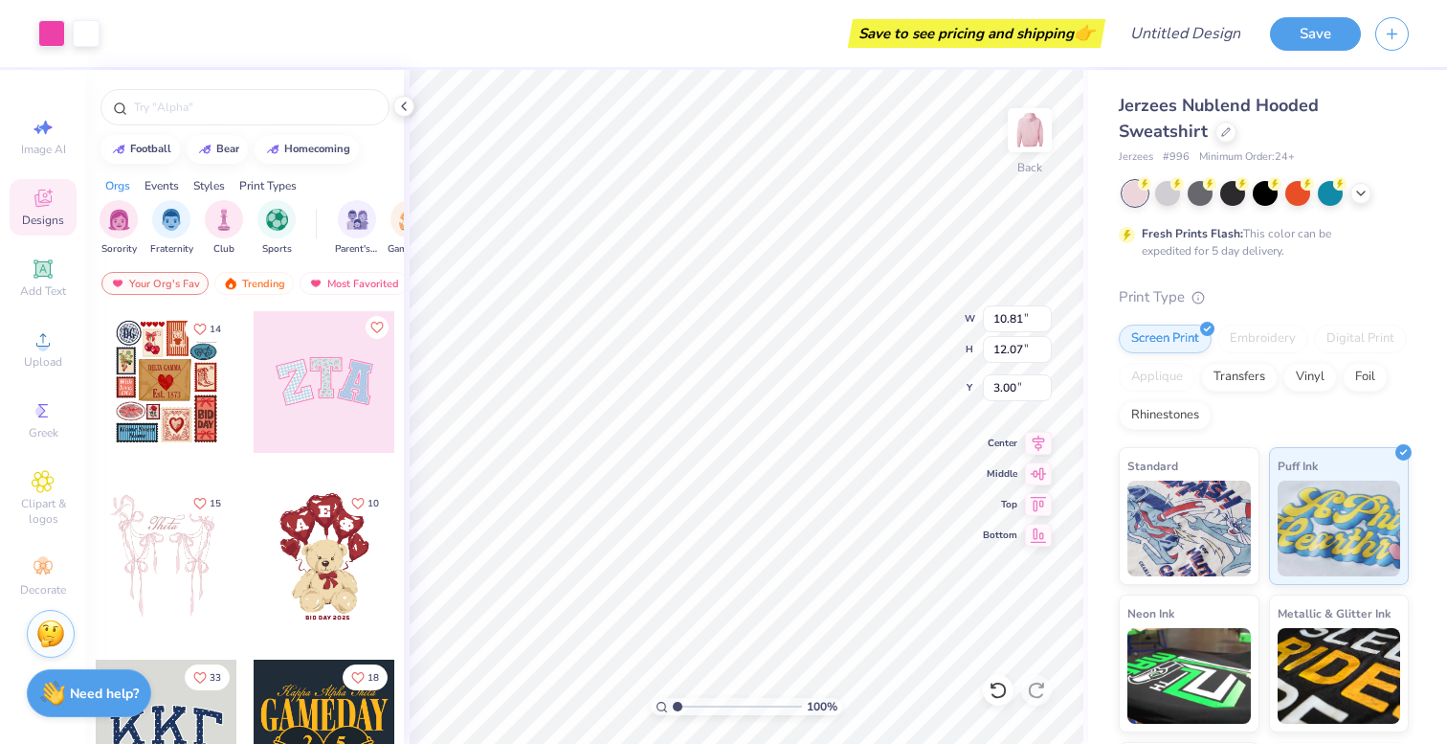
click at [1212, 161] on span "Minimum Order: 24 +" at bounding box center [1247, 157] width 96 height 16
click at [1173, 189] on div at bounding box center [1167, 191] width 25 height 25
